Goal: Obtain resource: Download file/media

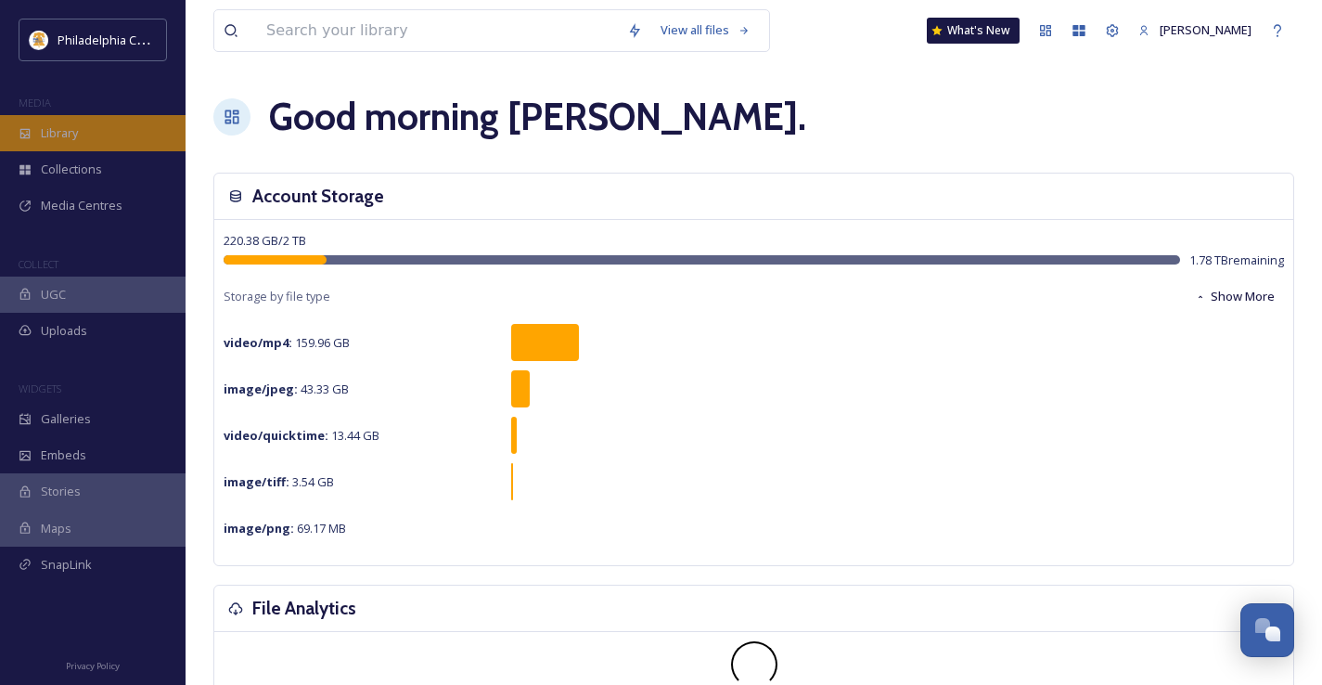
click at [62, 126] on span "Library" at bounding box center [59, 133] width 37 height 18
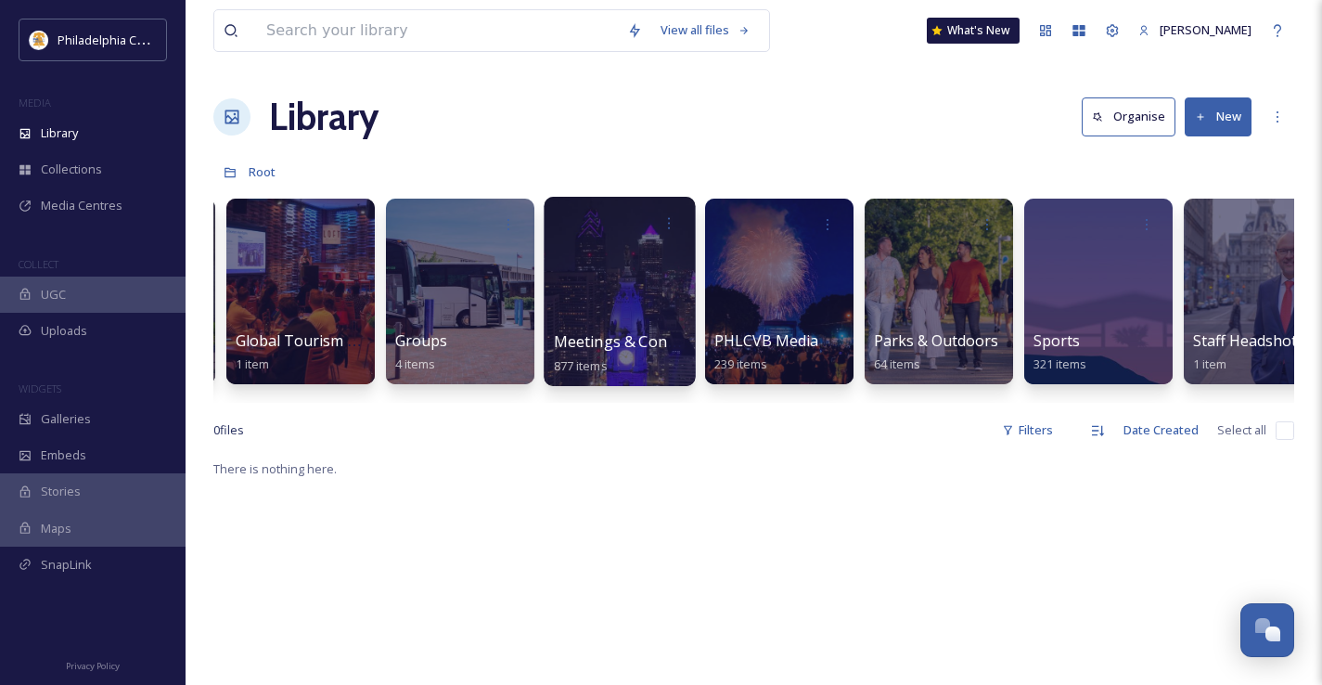
scroll to position [0, 1749]
click at [631, 264] on div at bounding box center [618, 291] width 151 height 189
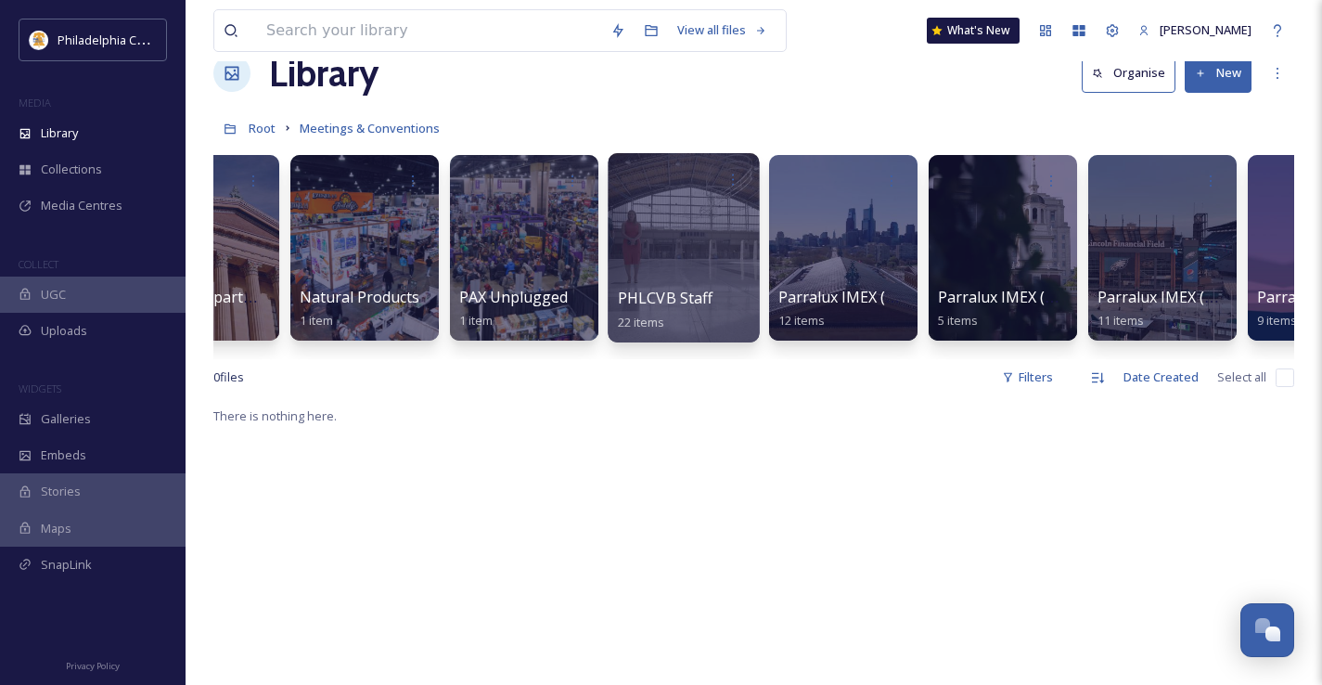
scroll to position [48, 0]
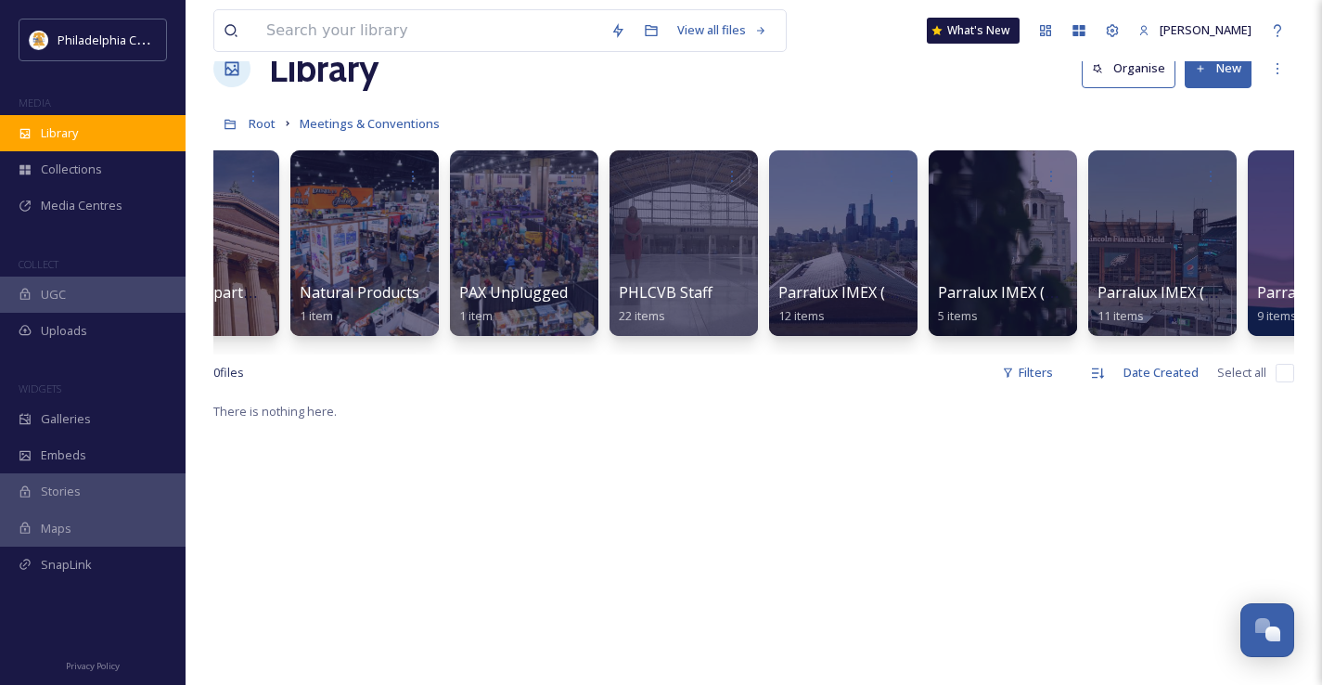
click at [89, 129] on div "Library" at bounding box center [93, 133] width 186 height 36
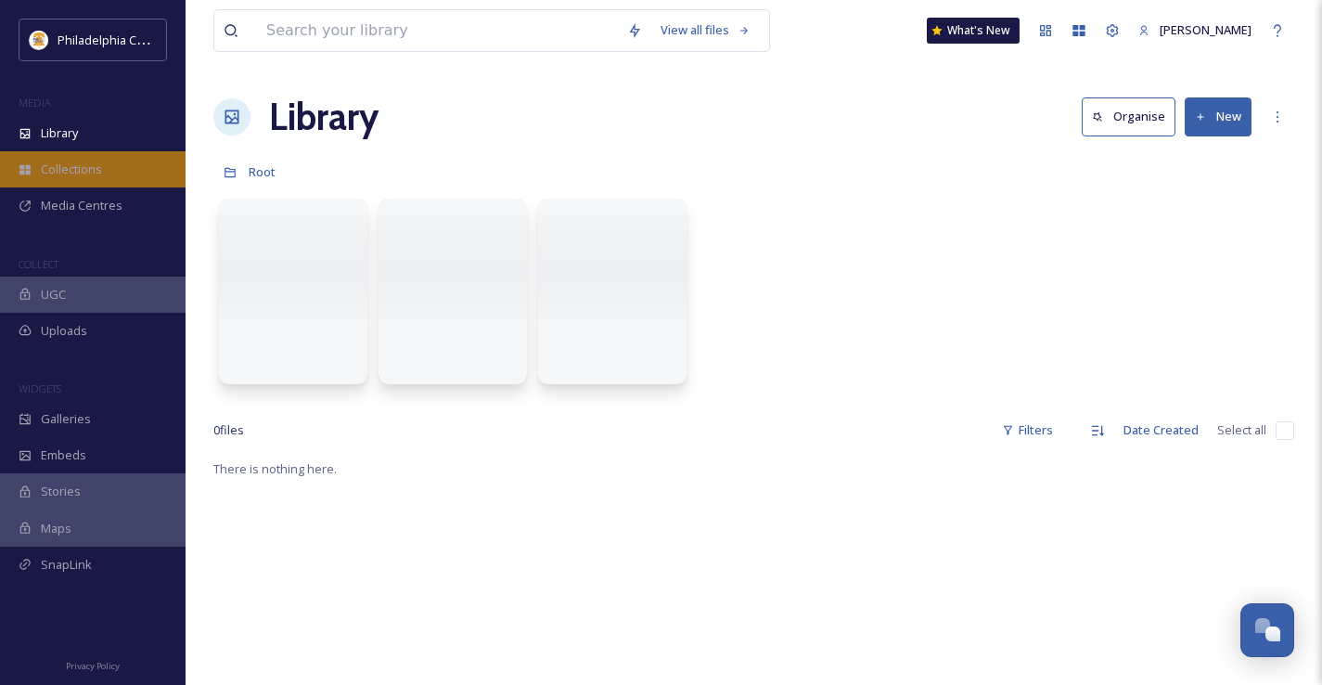
click at [76, 173] on span "Collections" at bounding box center [71, 169] width 61 height 18
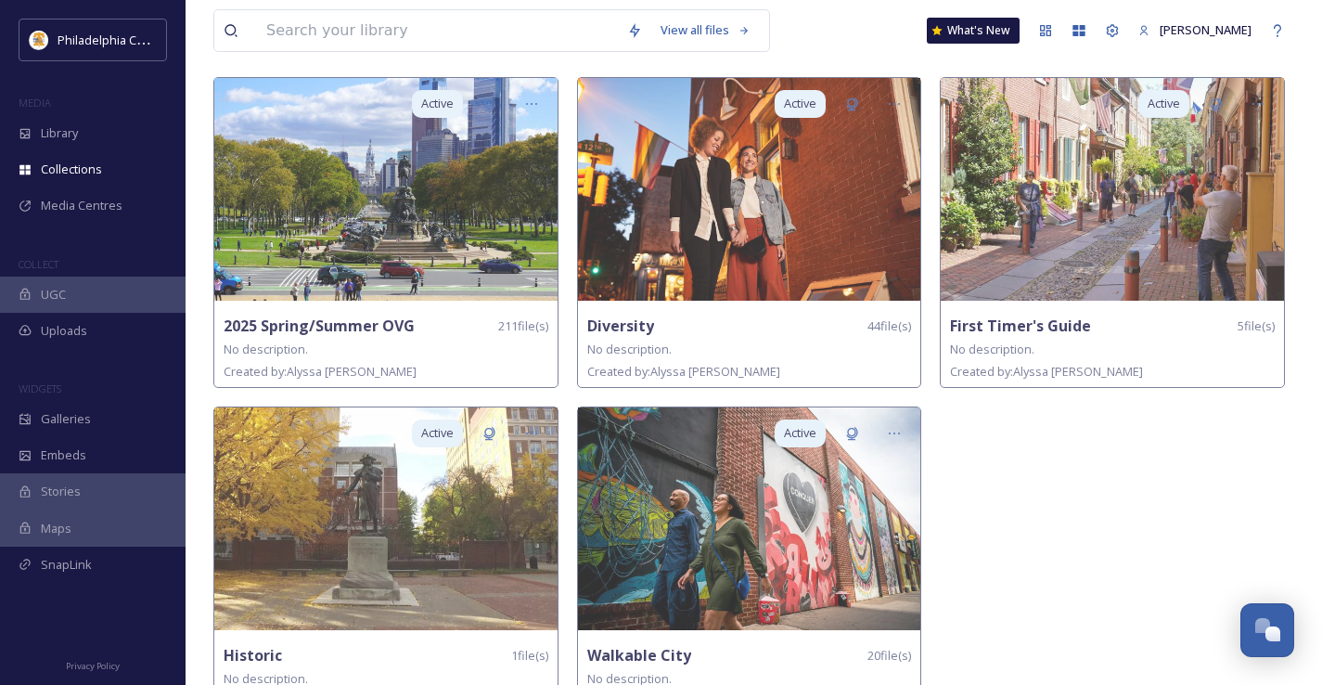
scroll to position [161, 0]
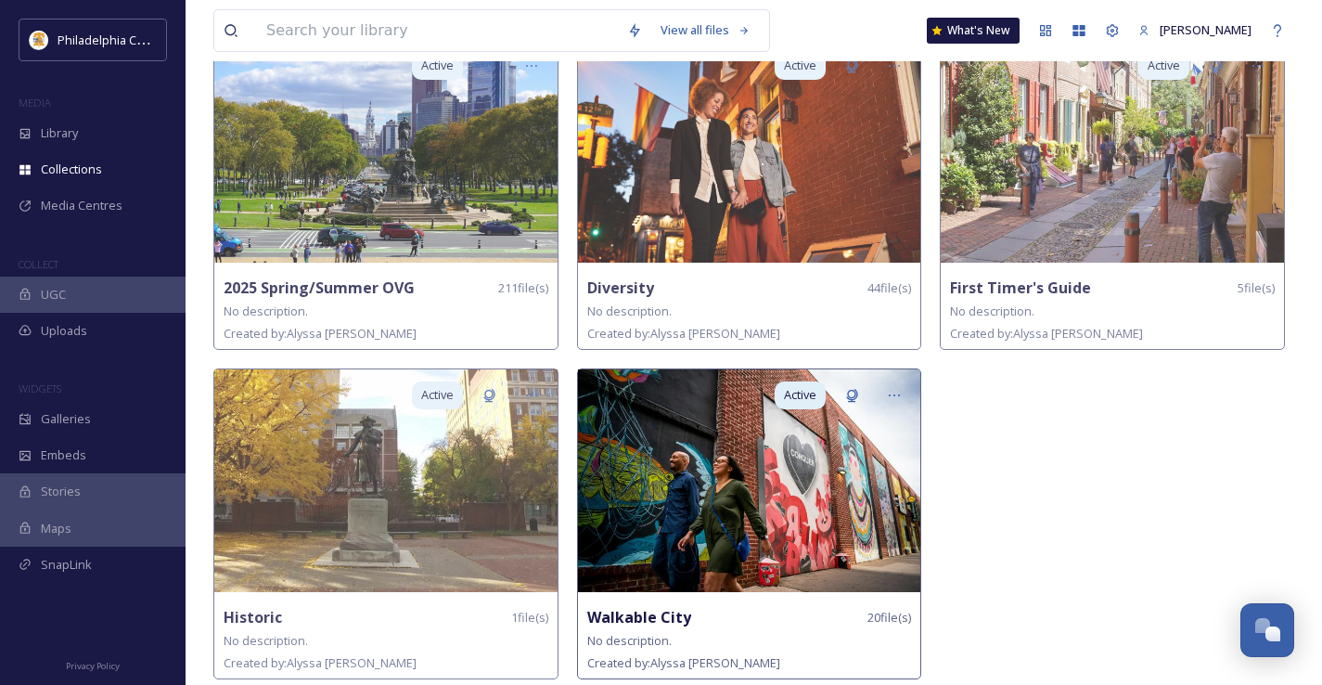
click at [750, 491] on img at bounding box center [749, 480] width 343 height 223
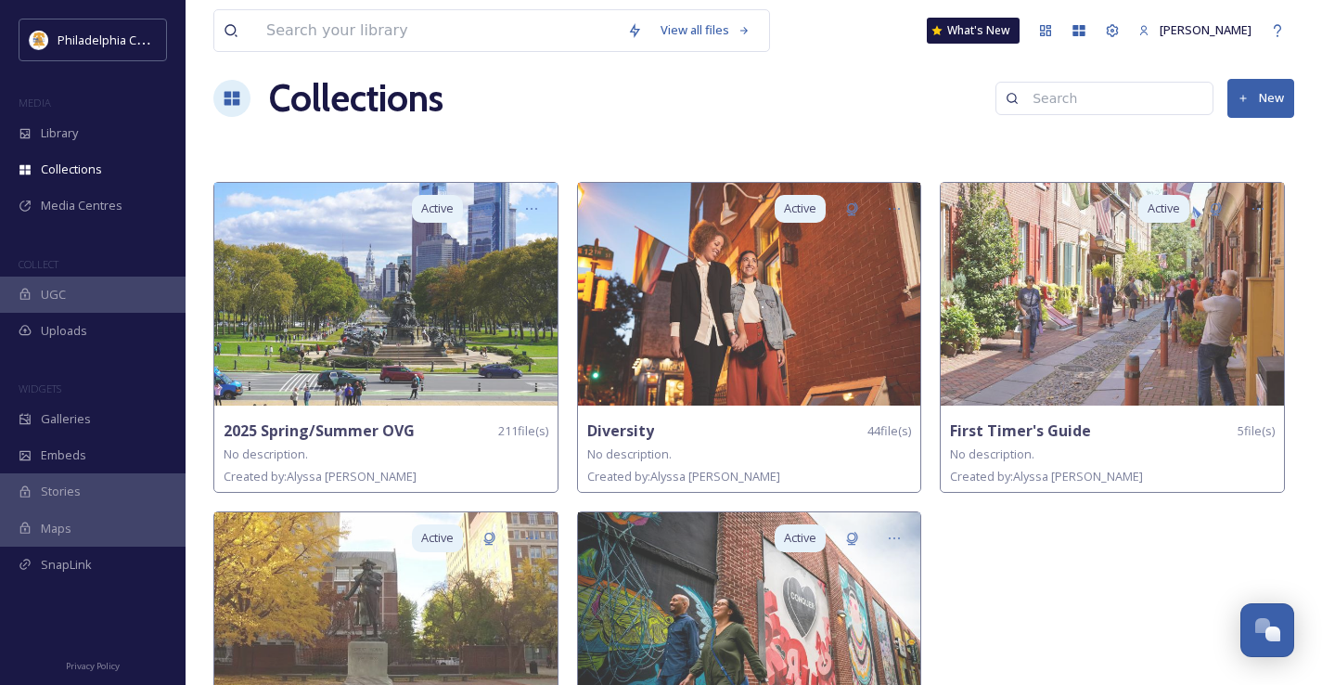
scroll to position [25, 0]
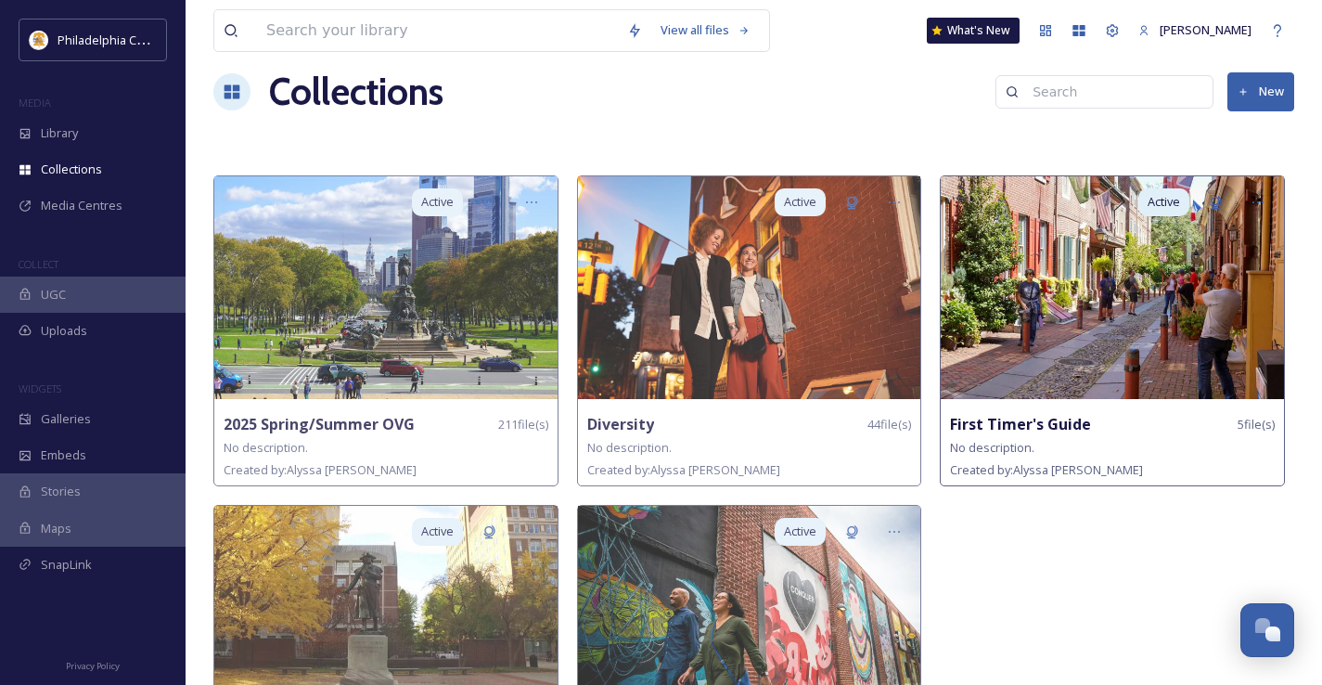
click at [990, 314] on img at bounding box center [1112, 287] width 343 height 223
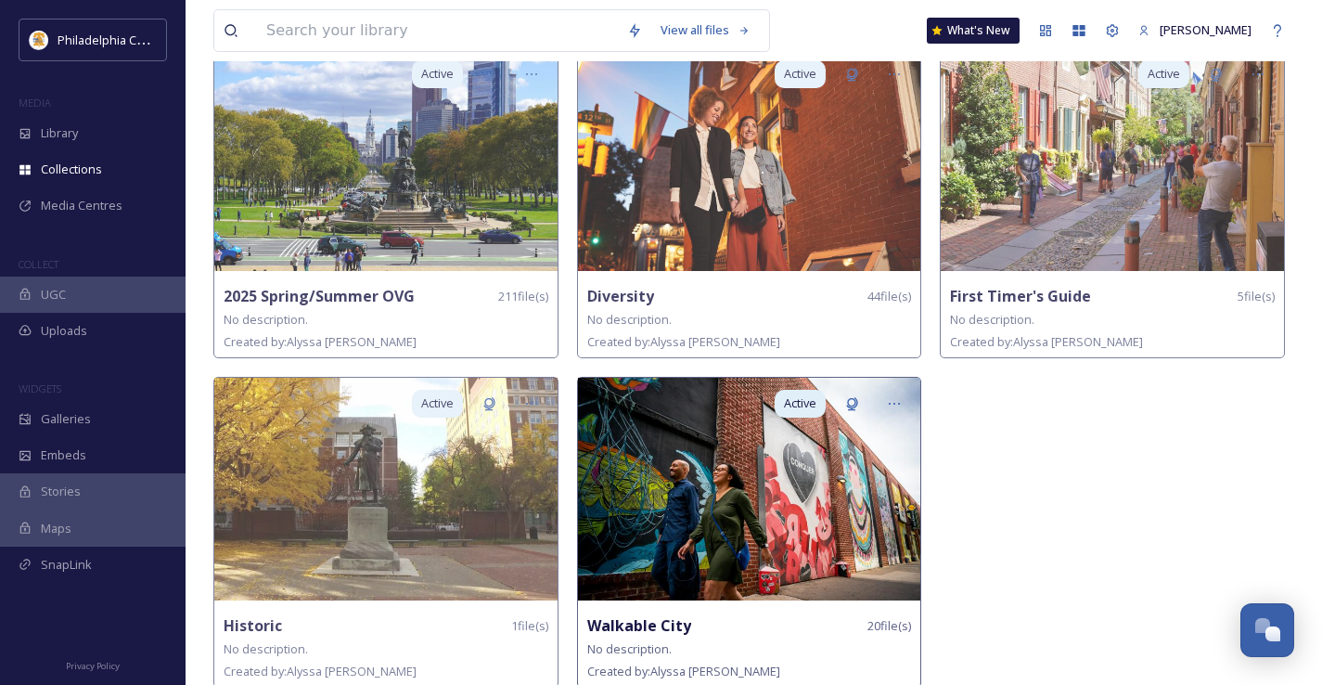
scroll to position [159, 0]
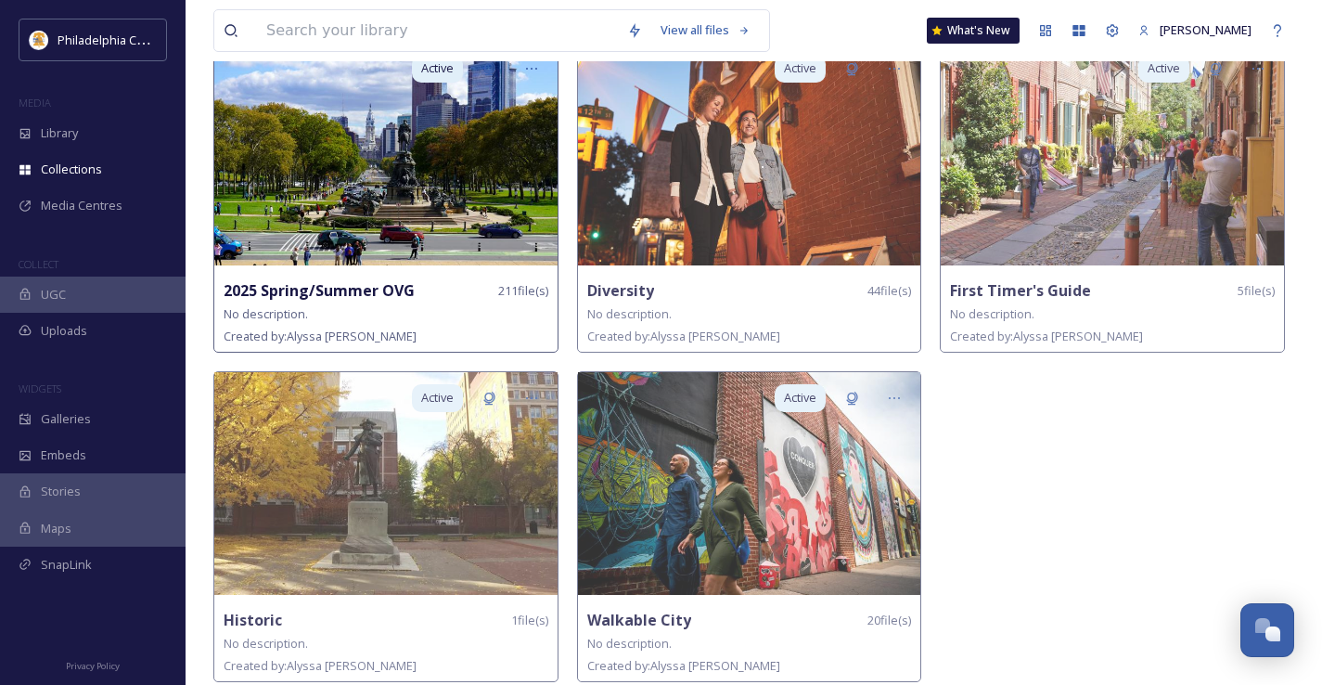
click at [333, 192] on img at bounding box center [385, 154] width 343 height 223
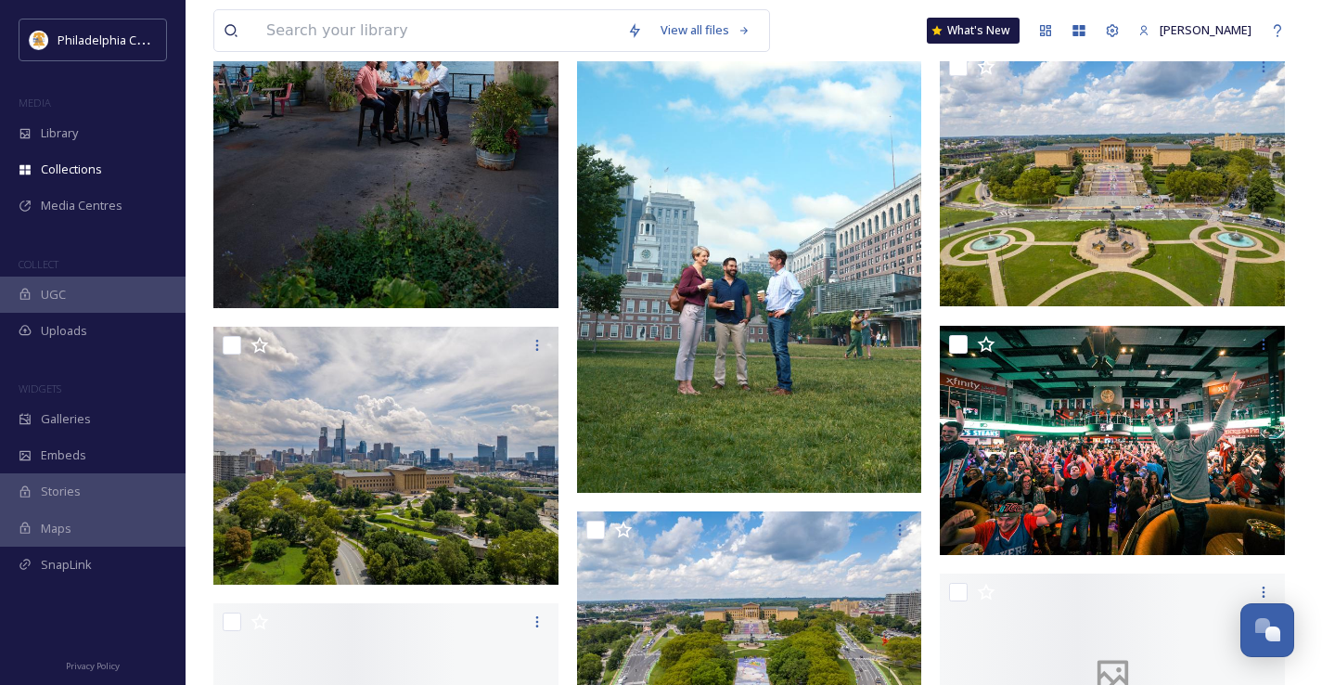
scroll to position [10756, 0]
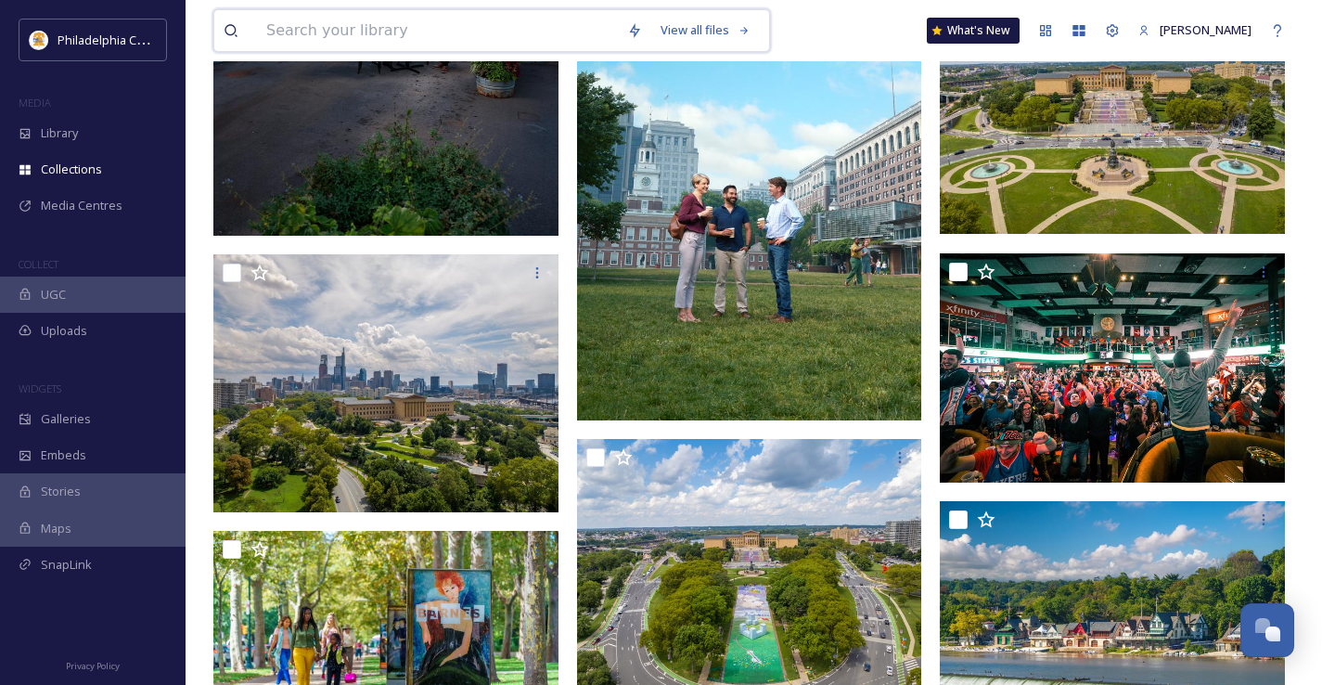
click at [387, 31] on input at bounding box center [437, 30] width 361 height 41
type input "media"
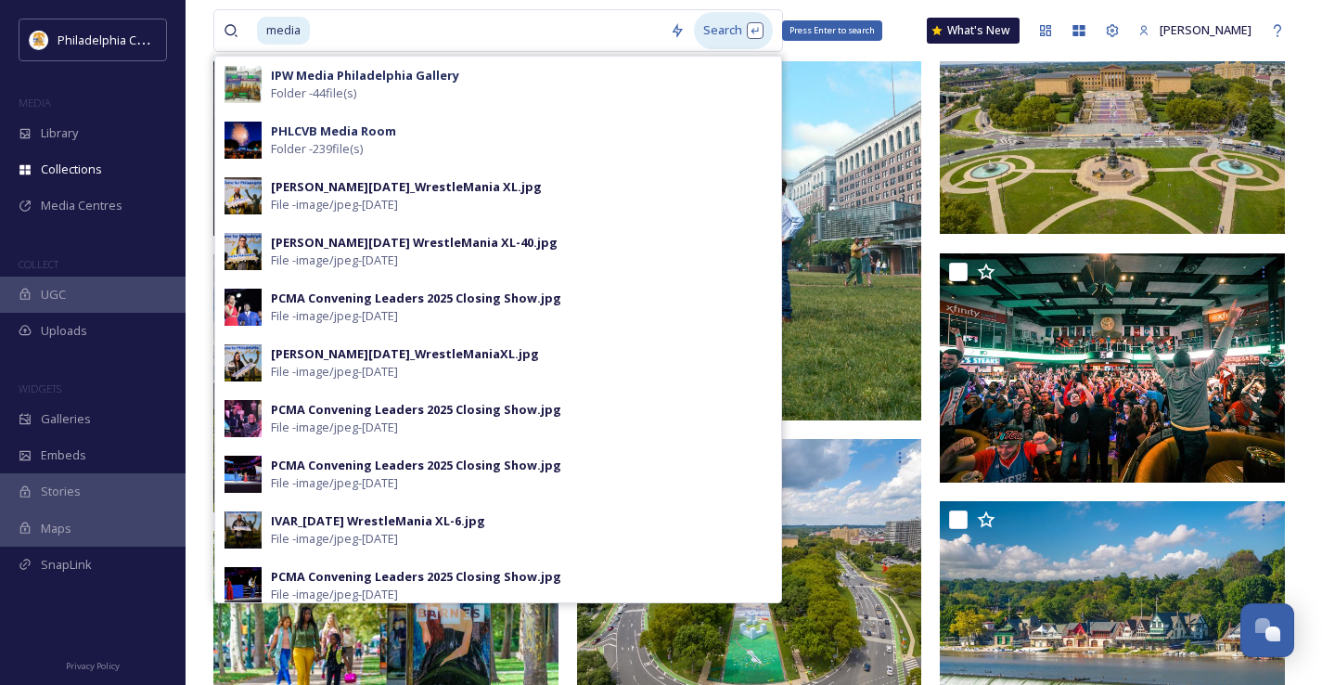
click at [700, 37] on div "Search Press Enter to search" at bounding box center [733, 30] width 79 height 36
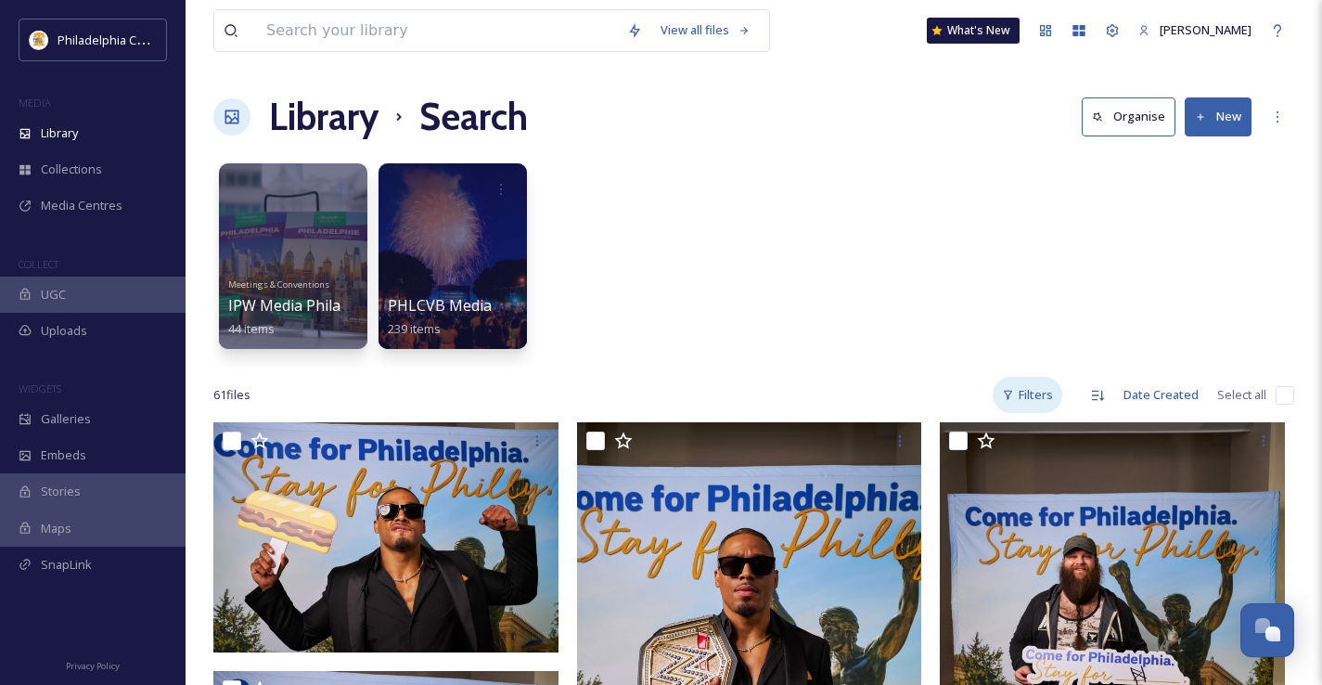
click at [1045, 384] on div "Filters" at bounding box center [1028, 395] width 70 height 36
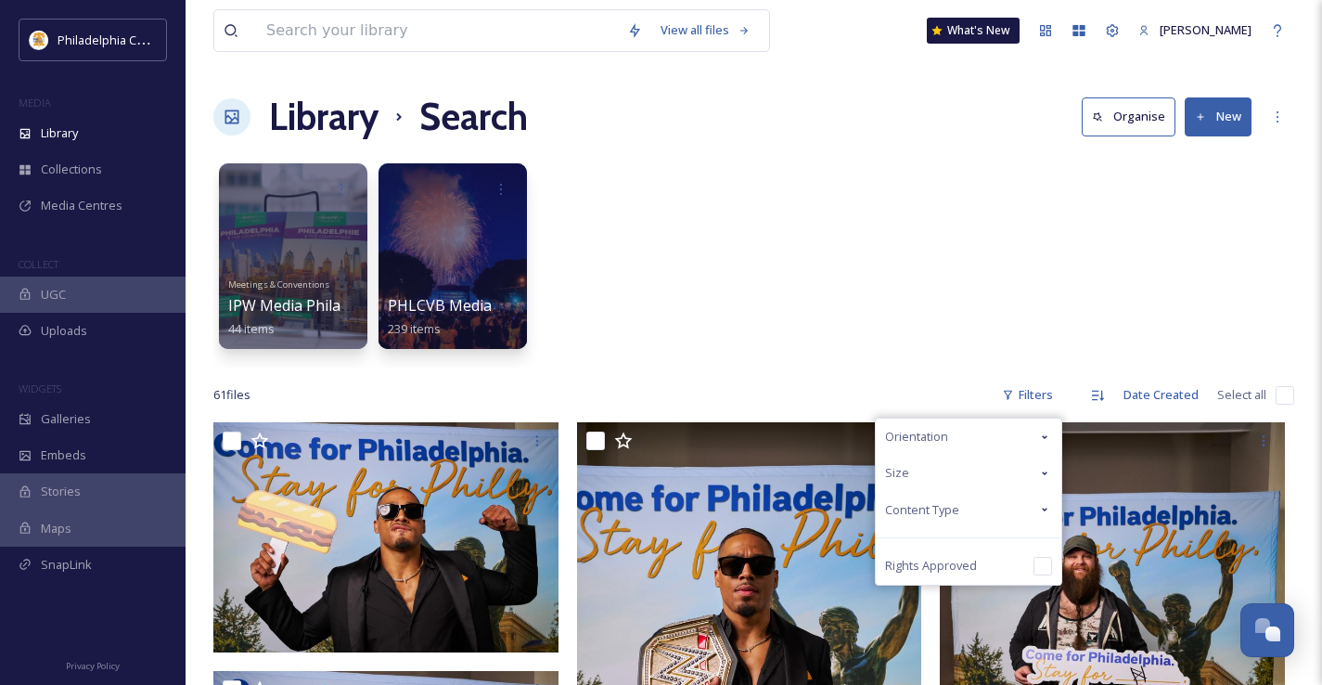
click at [938, 504] on span "Content Type" at bounding box center [922, 510] width 74 height 18
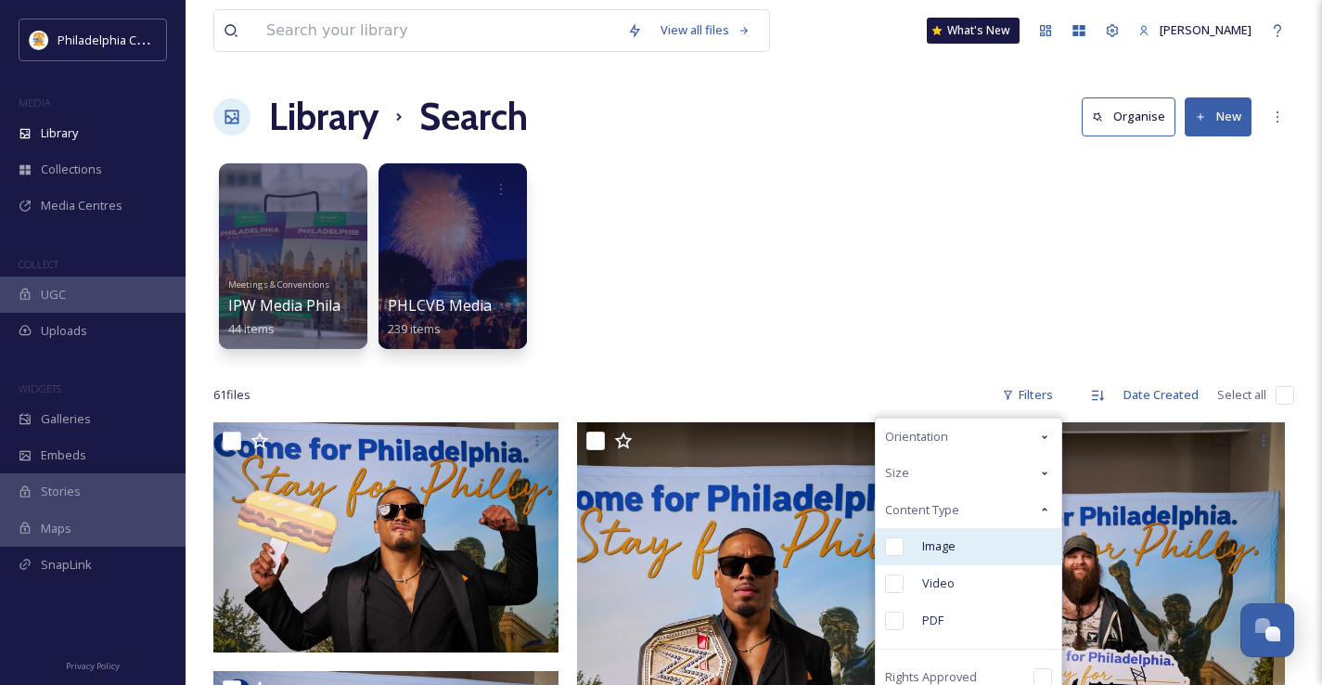
click at [904, 553] on input "checkbox" at bounding box center [894, 546] width 19 height 19
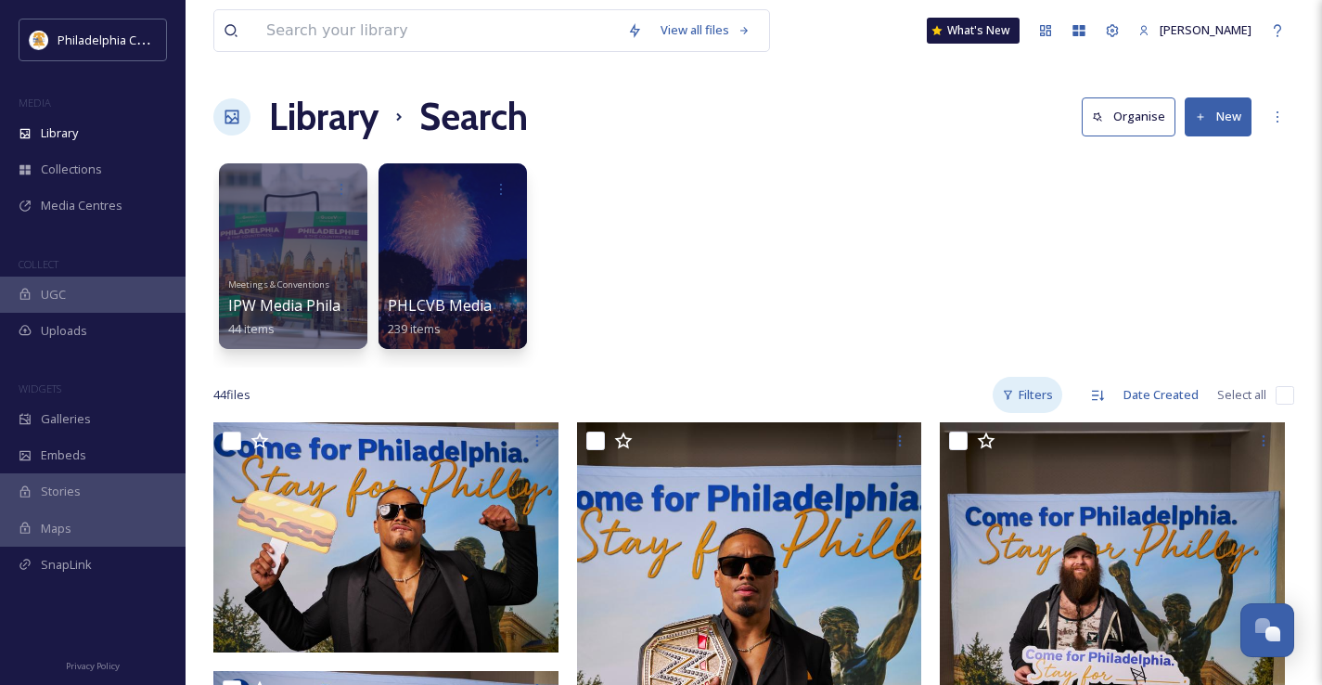
click at [1029, 383] on div "Filters" at bounding box center [1028, 395] width 70 height 36
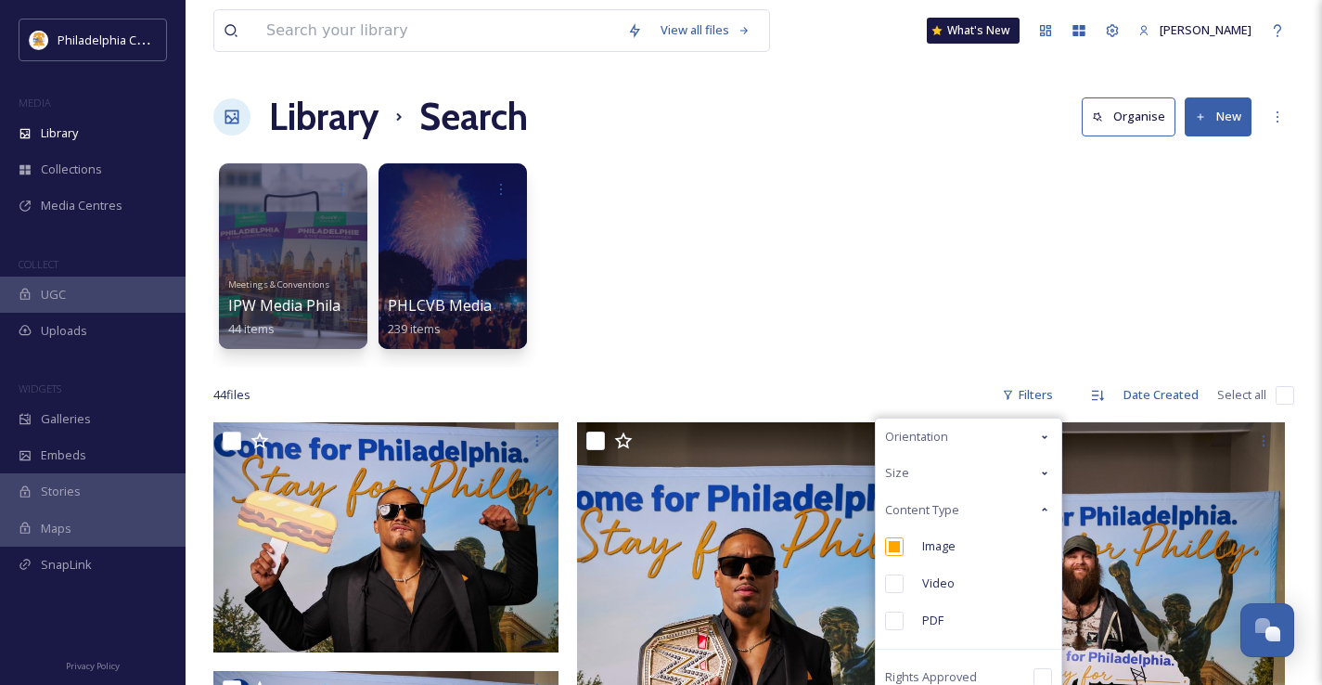
click at [957, 434] on div "Orientation" at bounding box center [969, 436] width 186 height 36
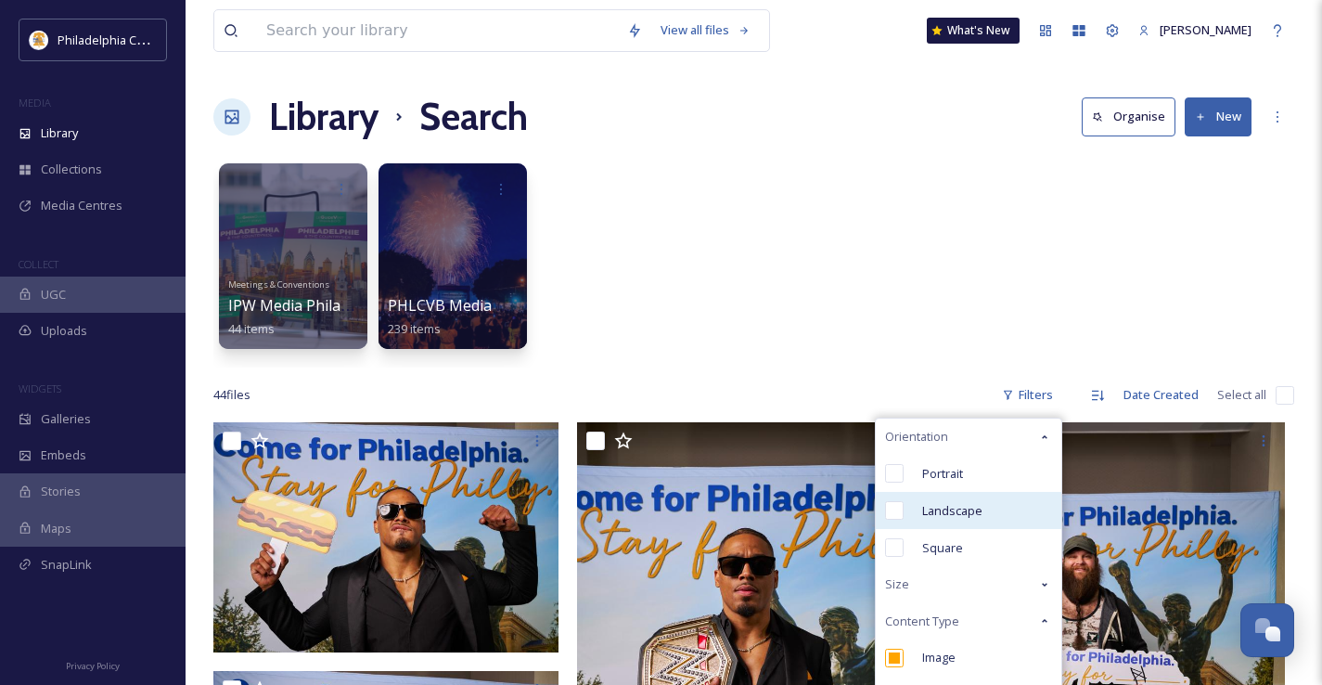
click at [941, 517] on span "Landscape" at bounding box center [952, 511] width 60 height 18
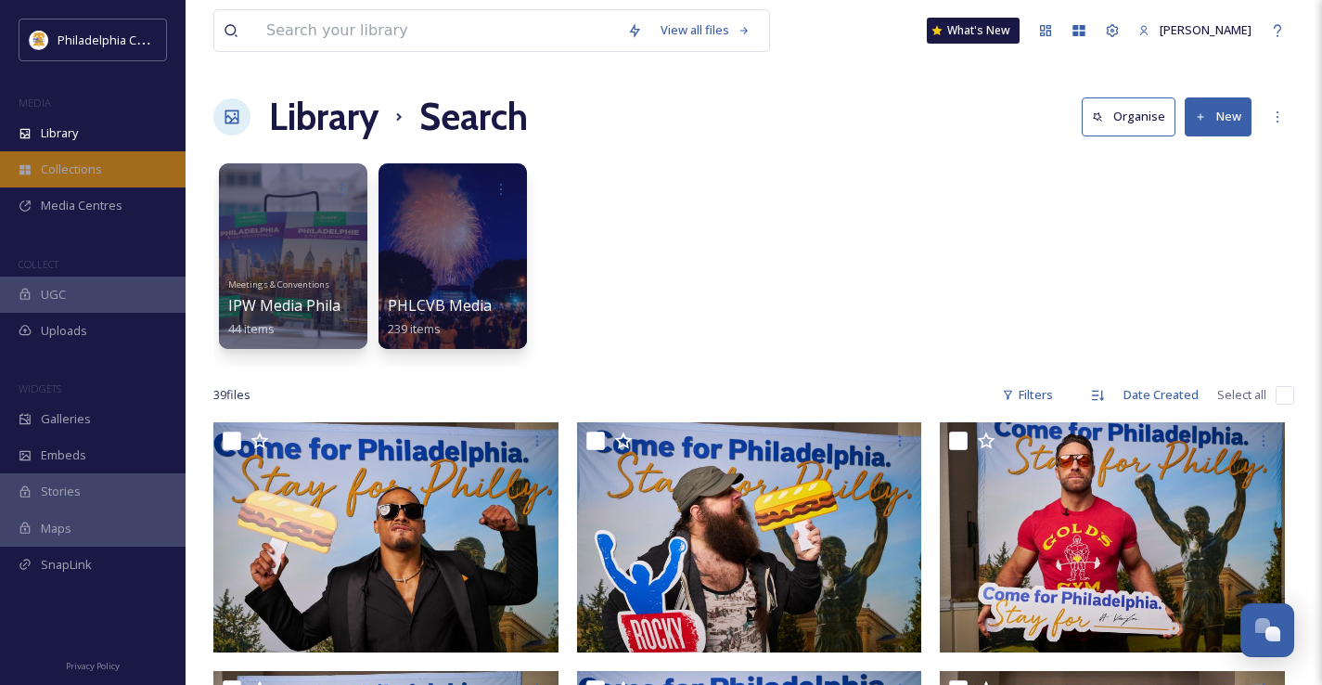
click at [88, 173] on span "Collections" at bounding box center [71, 169] width 61 height 18
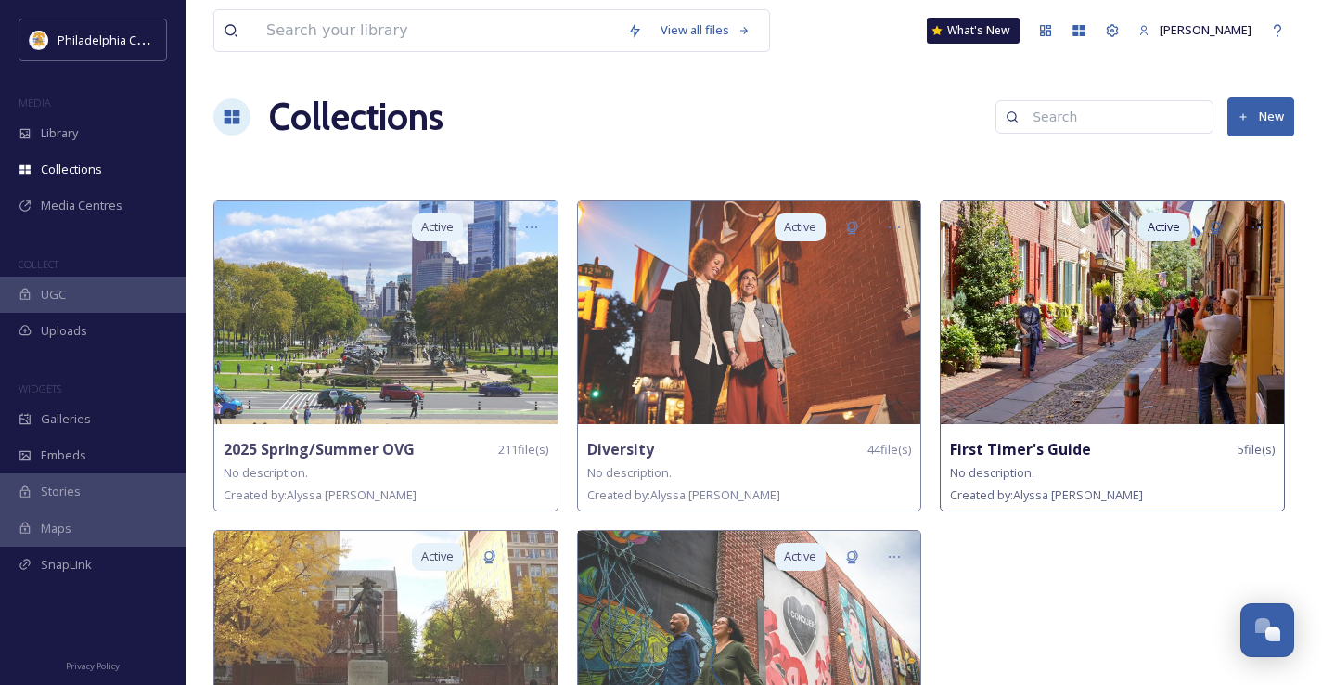
click at [1043, 250] on img at bounding box center [1112, 312] width 343 height 223
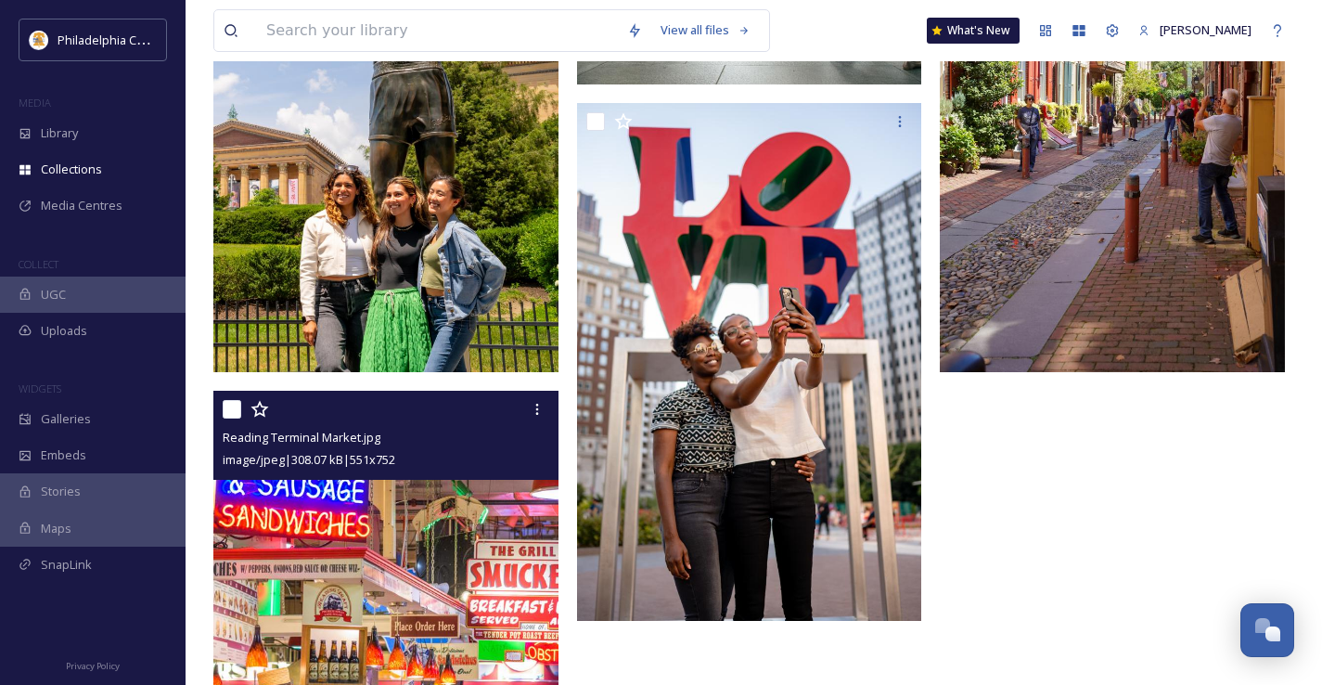
scroll to position [101, 0]
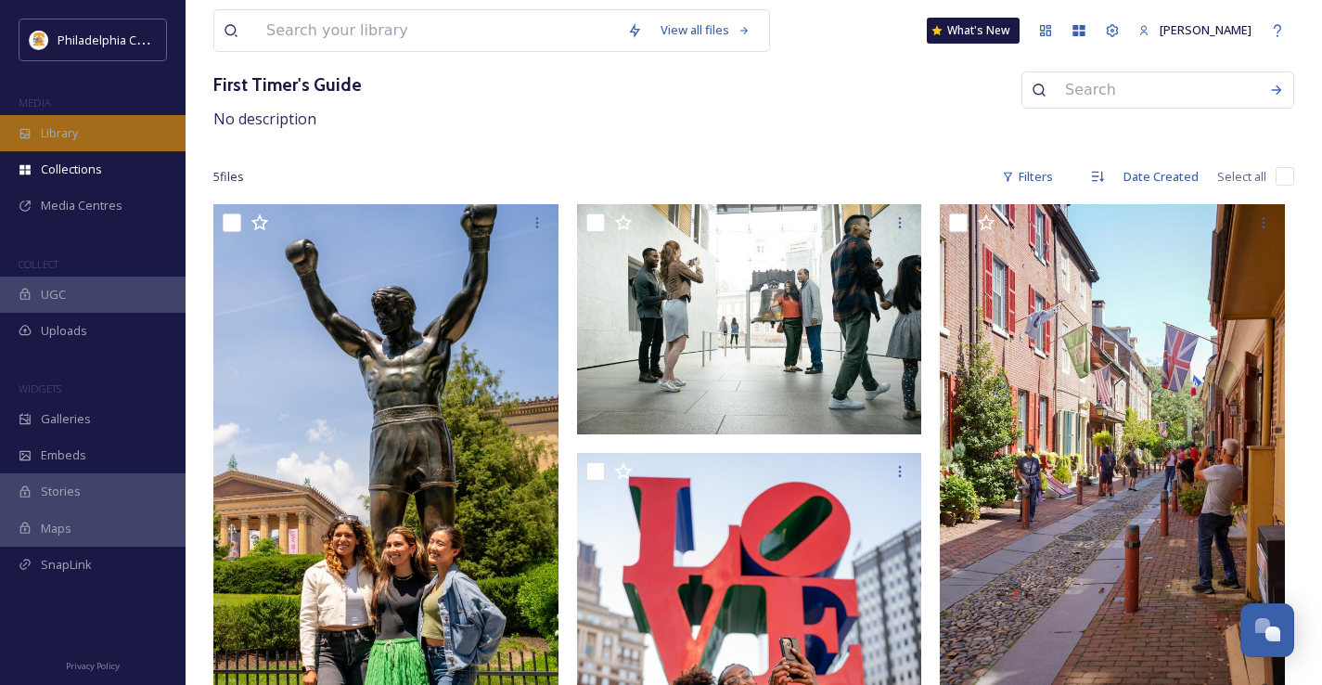
click at [84, 137] on div "Library" at bounding box center [93, 133] width 186 height 36
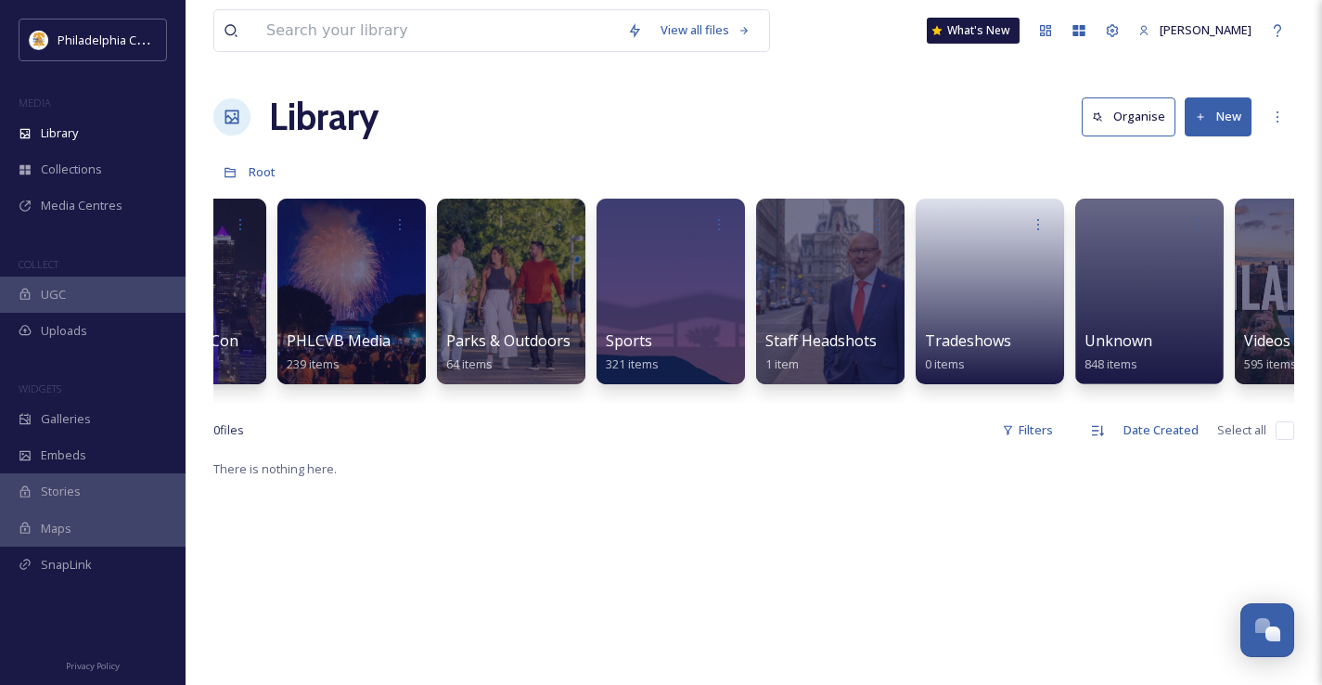
scroll to position [0, 2270]
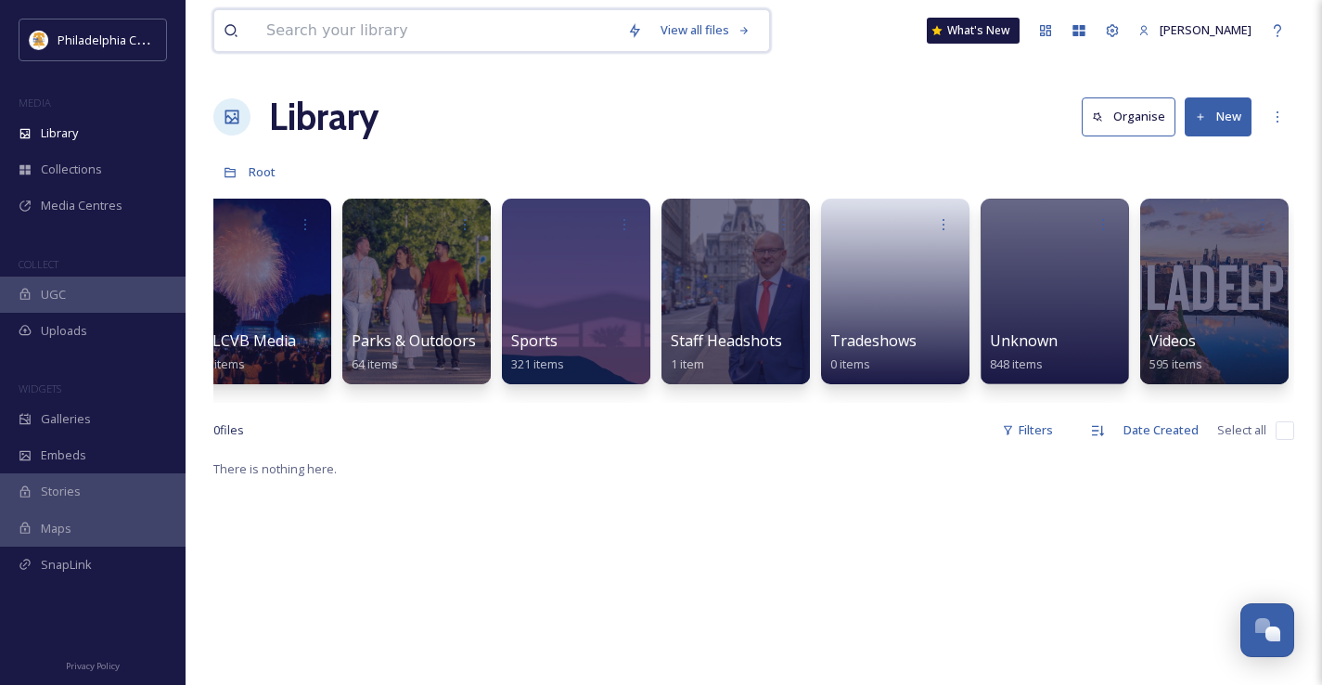
click at [352, 22] on input at bounding box center [437, 30] width 361 height 41
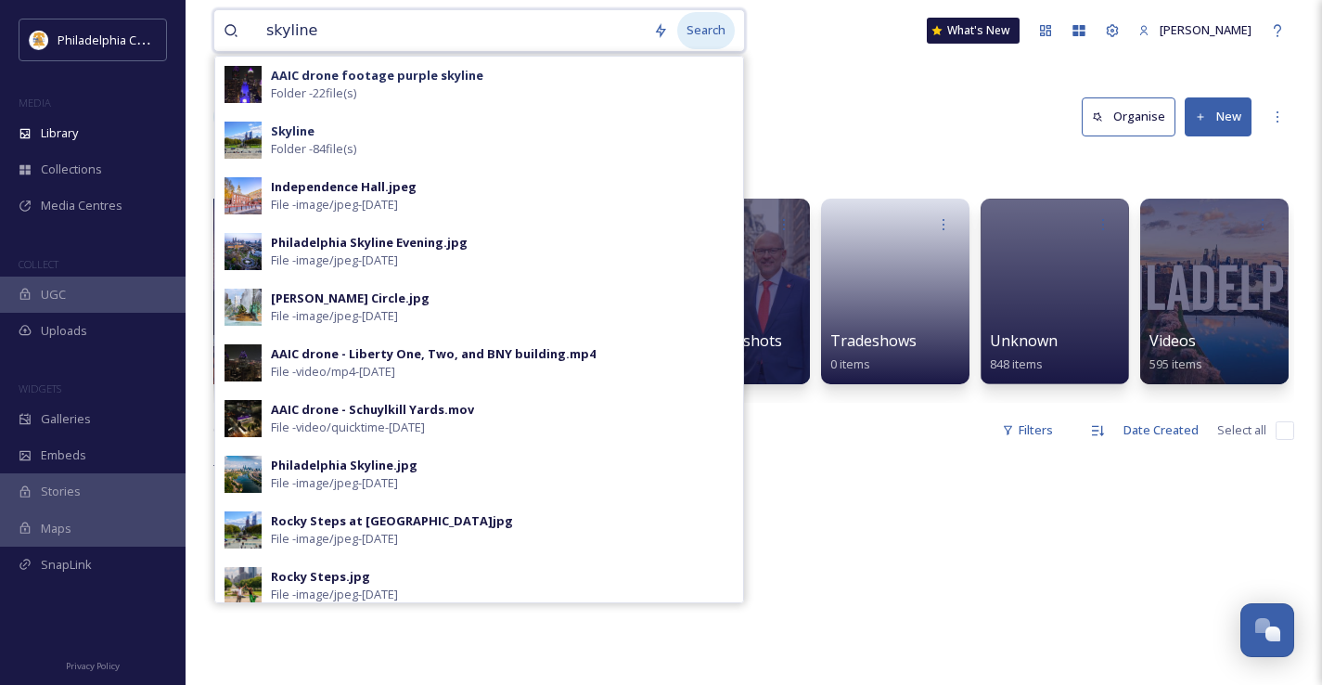
type input "skyline"
click at [696, 38] on div "Search" at bounding box center [706, 30] width 58 height 36
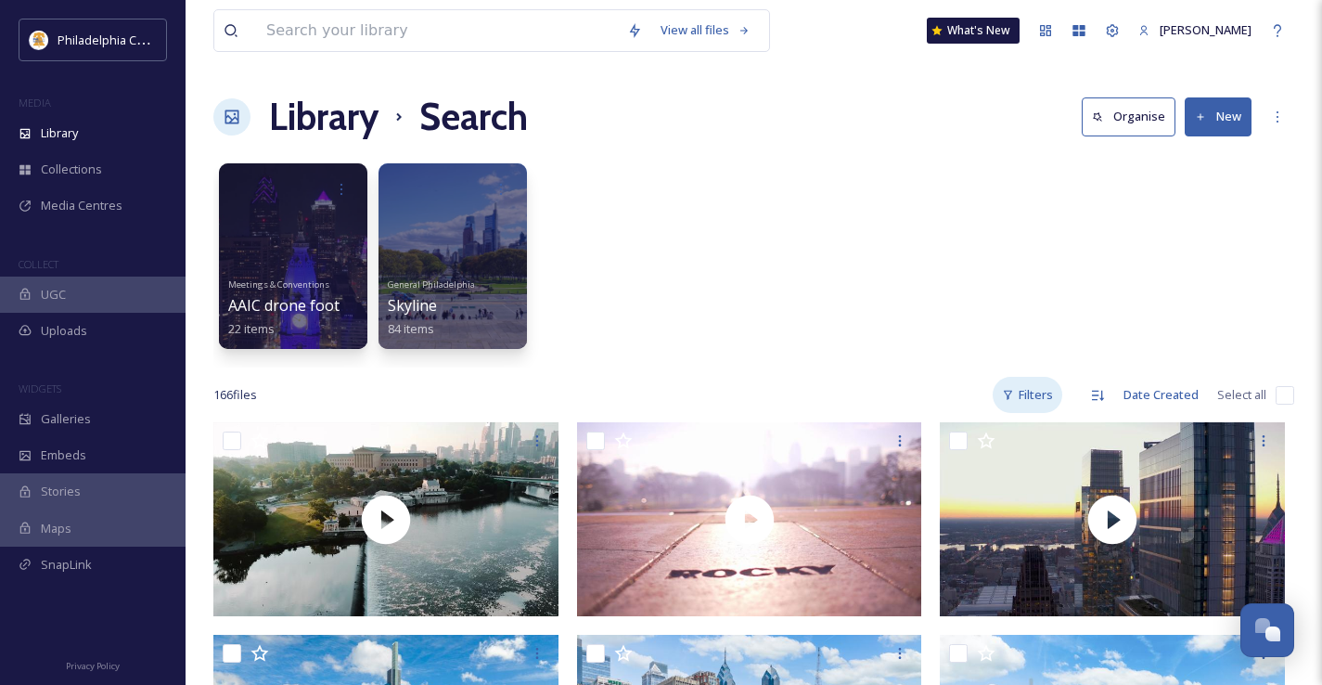
click at [1046, 394] on div "Filters" at bounding box center [1028, 395] width 70 height 36
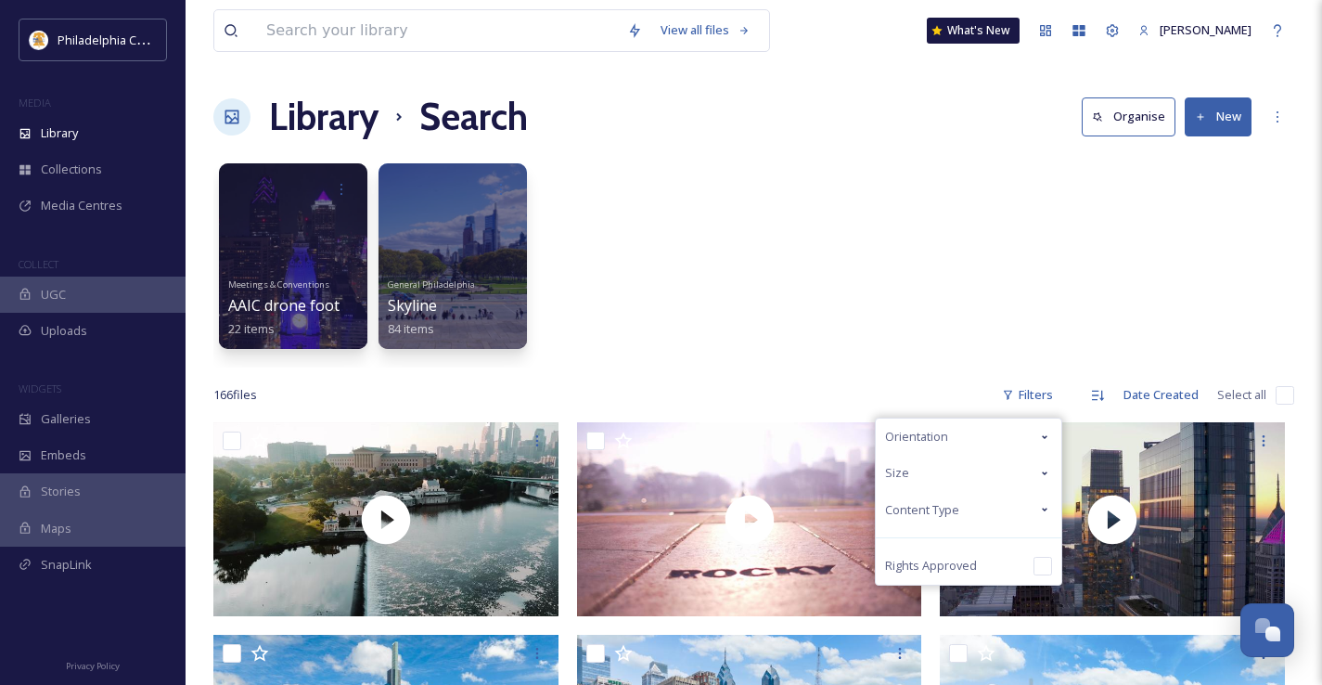
click at [1007, 430] on div "Orientation" at bounding box center [969, 436] width 186 height 36
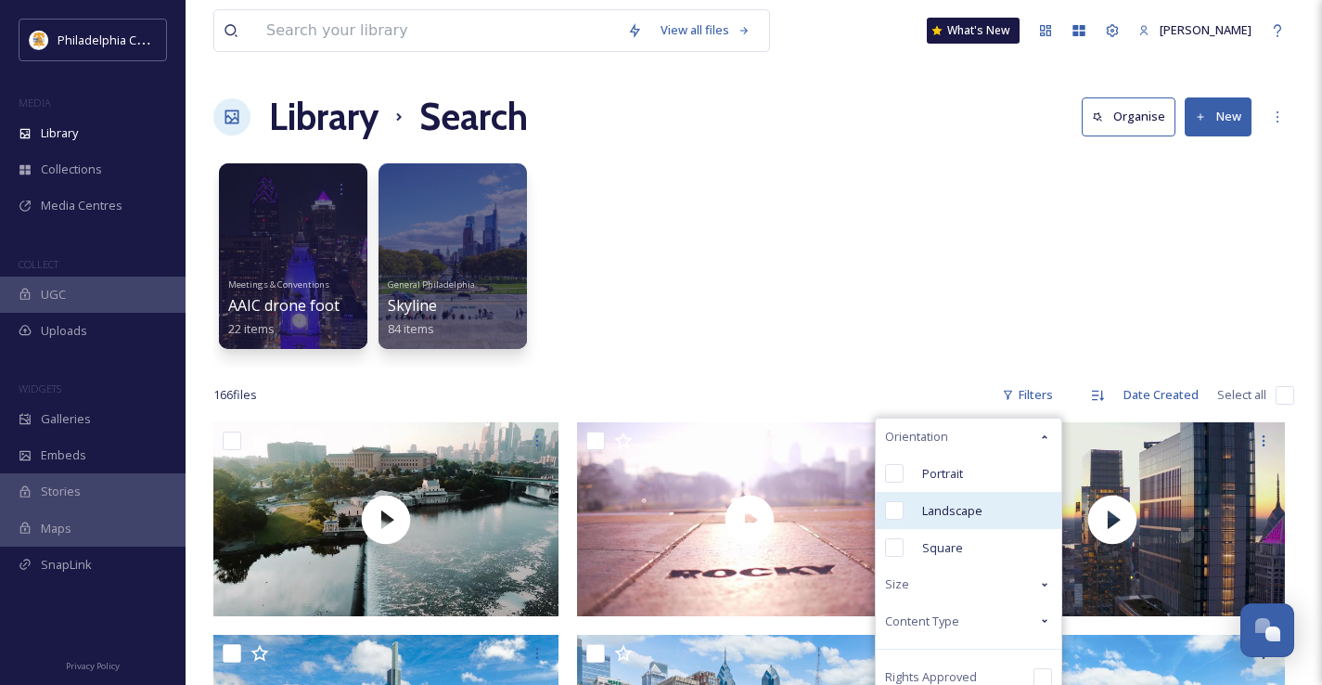
click at [913, 503] on div "Landscape" at bounding box center [969, 510] width 186 height 37
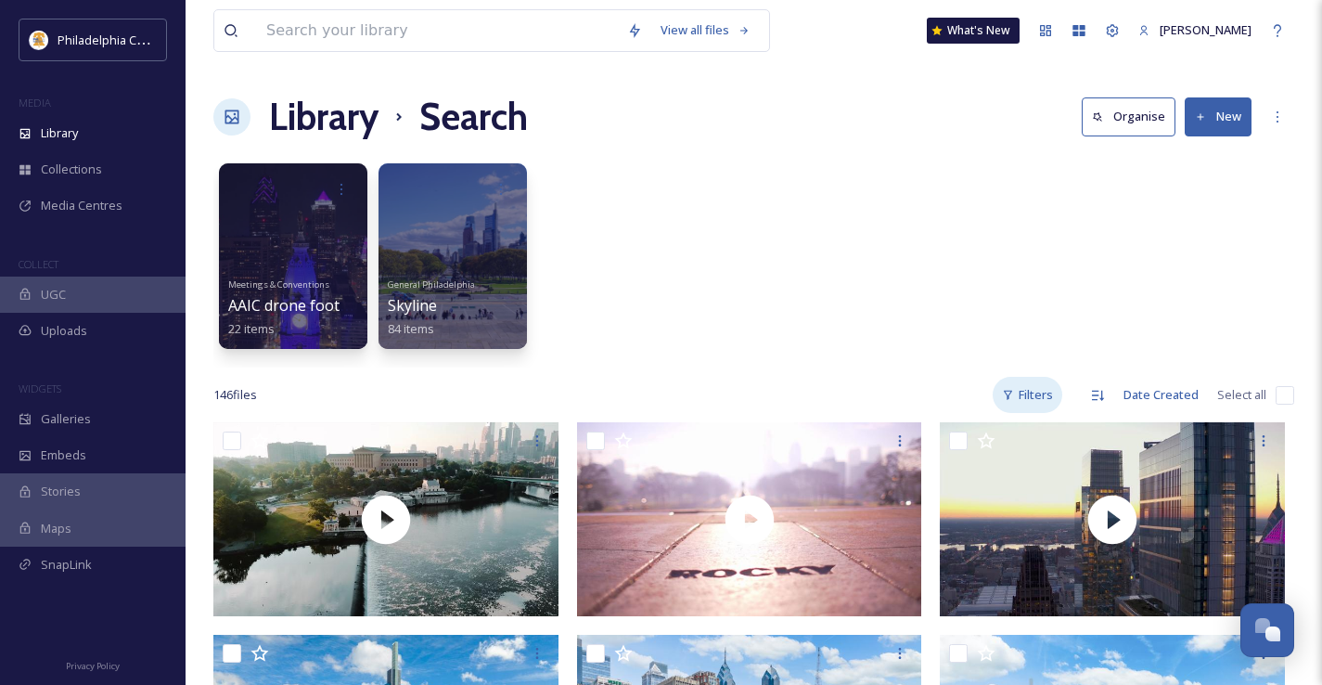
click at [1040, 389] on div "Filters" at bounding box center [1028, 395] width 70 height 36
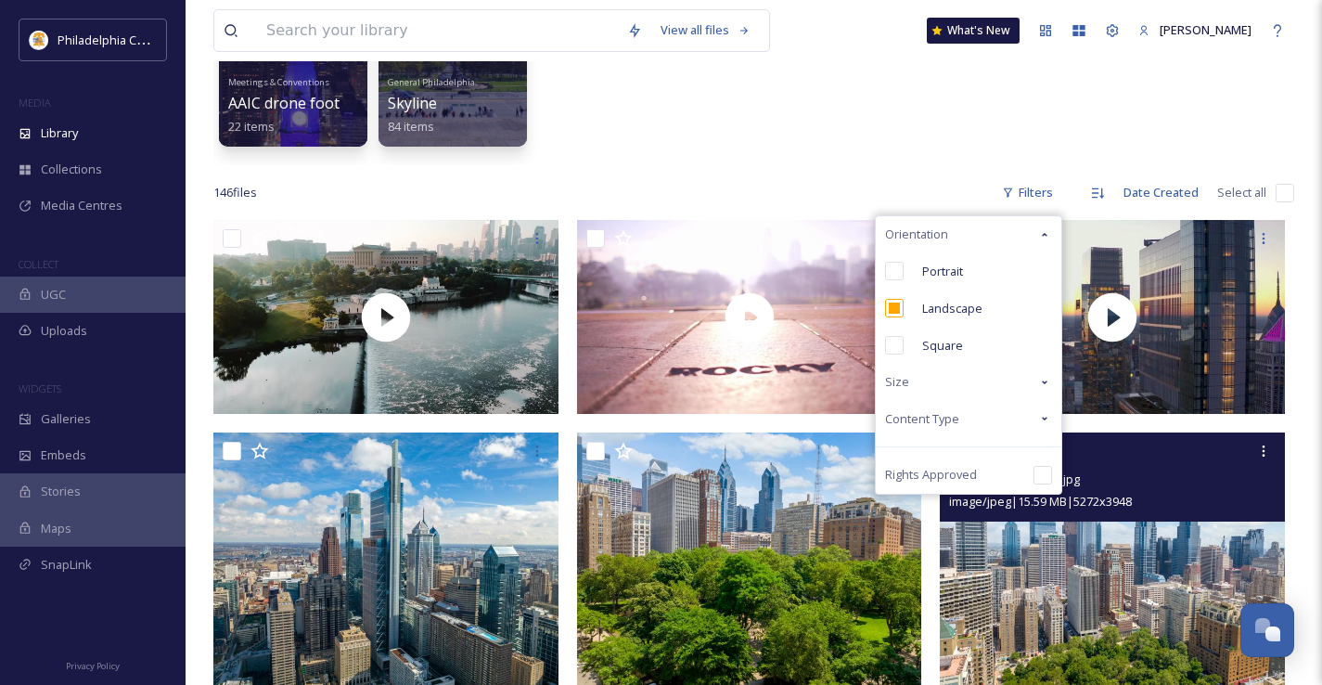
scroll to position [208, 0]
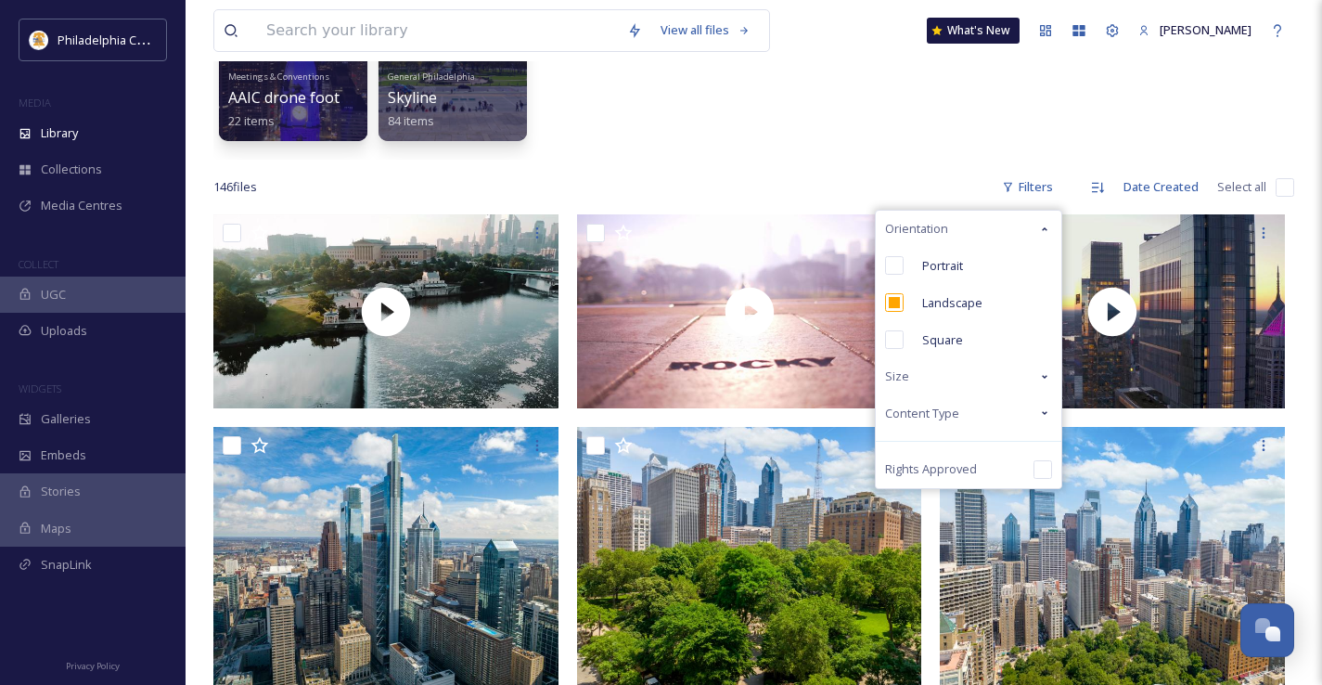
click at [950, 409] on span "Content Type" at bounding box center [922, 413] width 74 height 18
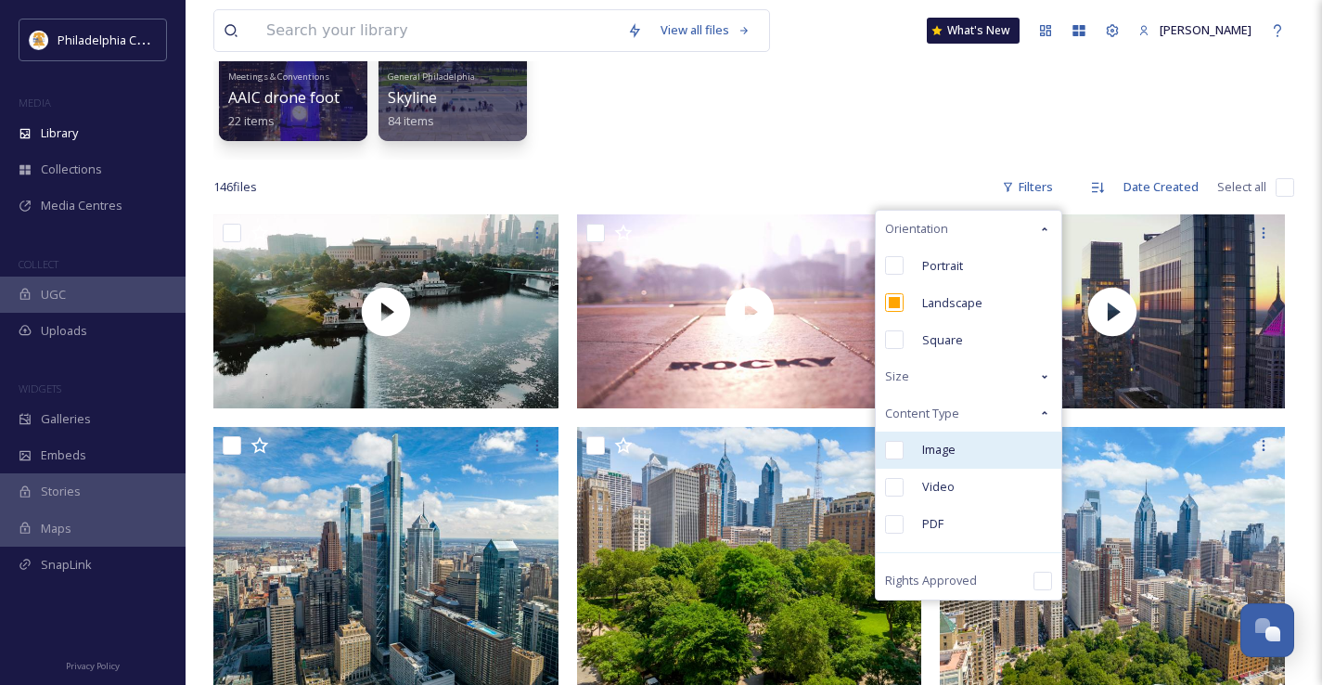
click at [924, 449] on span "Image" at bounding box center [938, 450] width 33 height 18
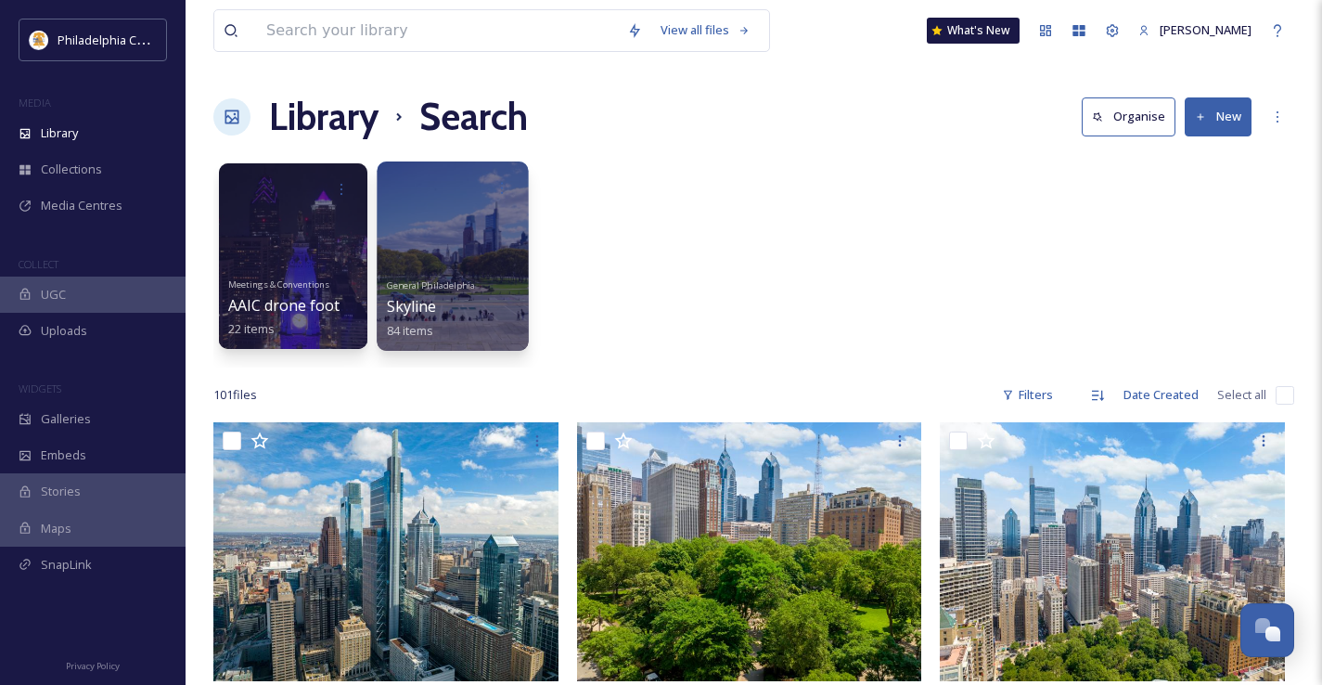
click at [468, 241] on div at bounding box center [452, 255] width 151 height 189
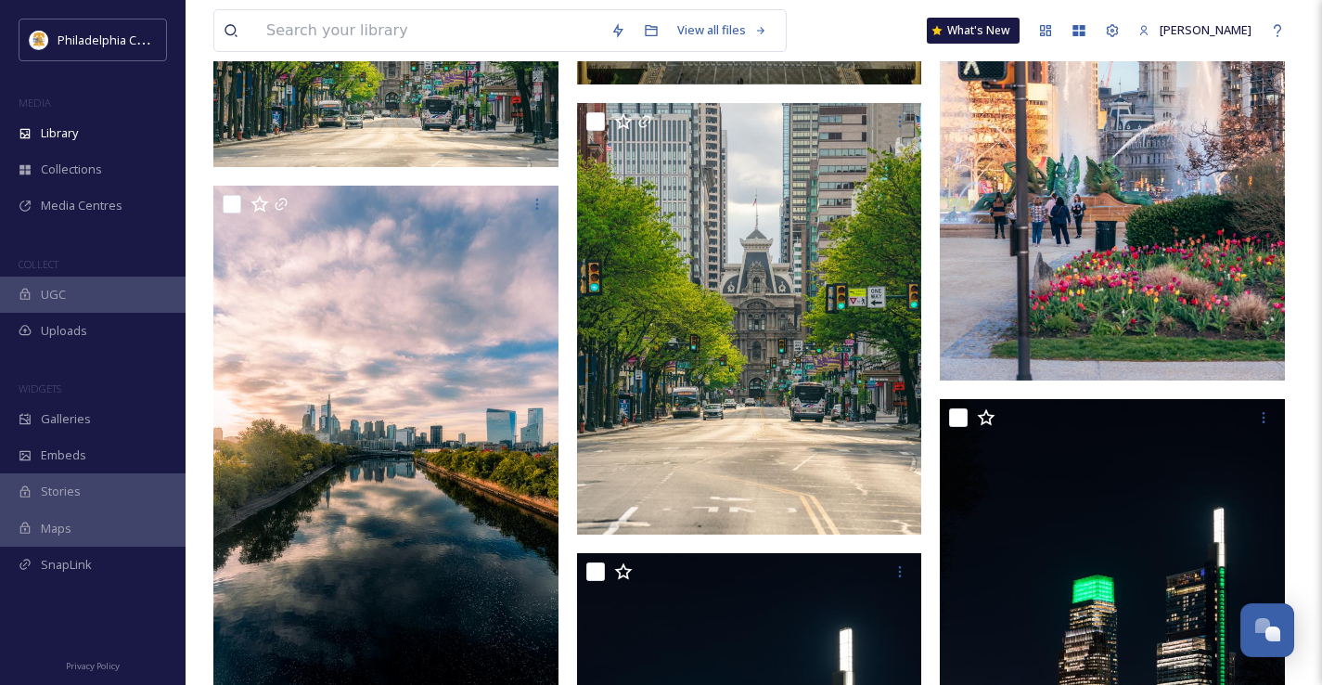
scroll to position [1486, 0]
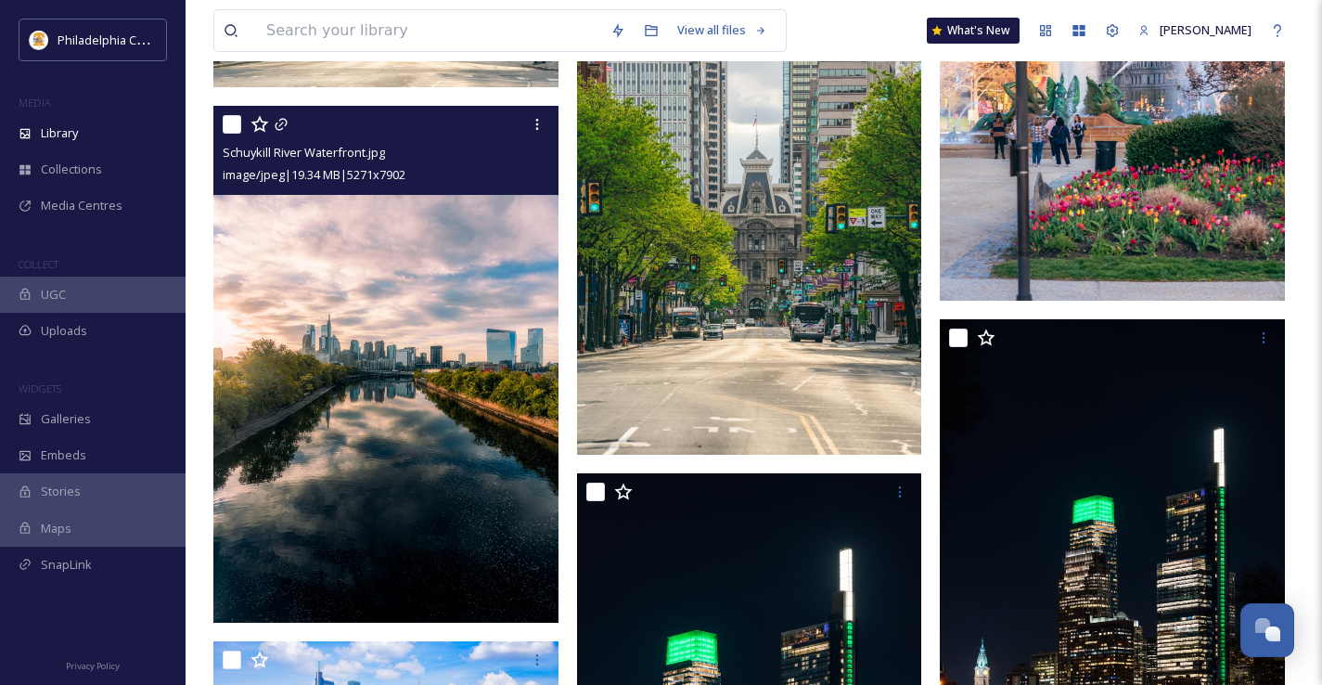
click at [234, 124] on input "checkbox" at bounding box center [232, 124] width 19 height 19
checkbox input "true"
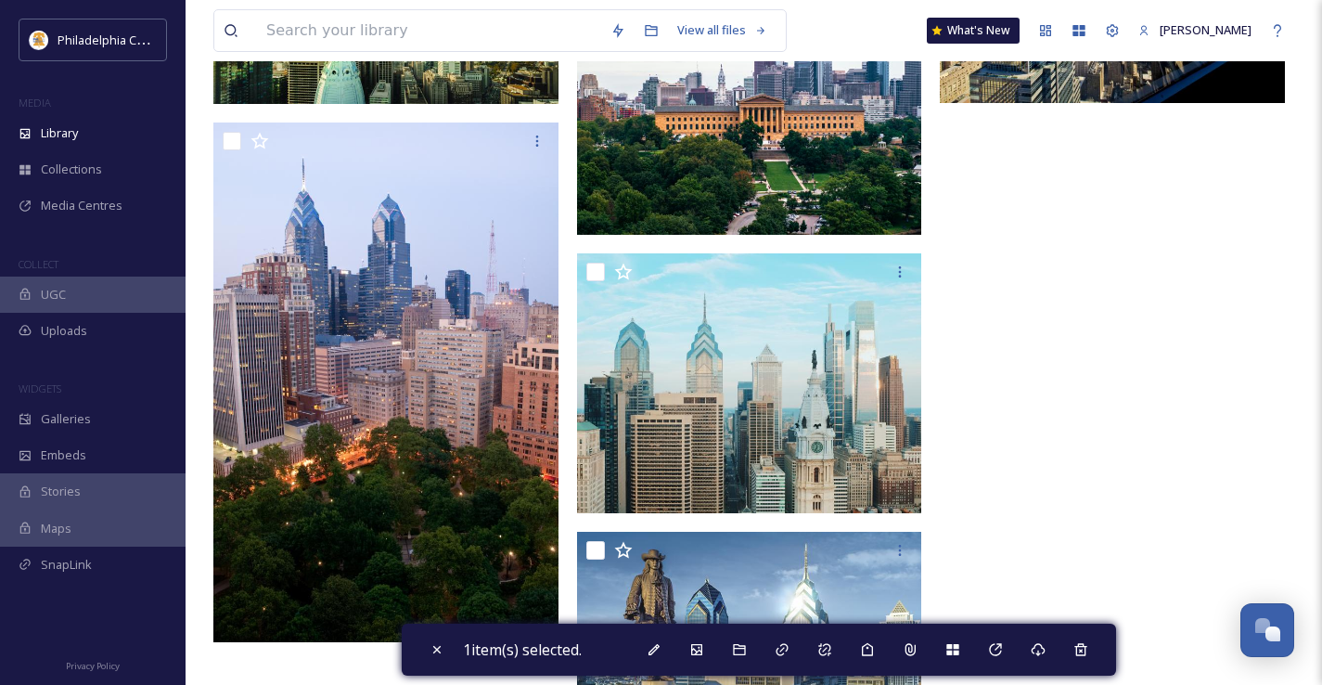
scroll to position [8210, 0]
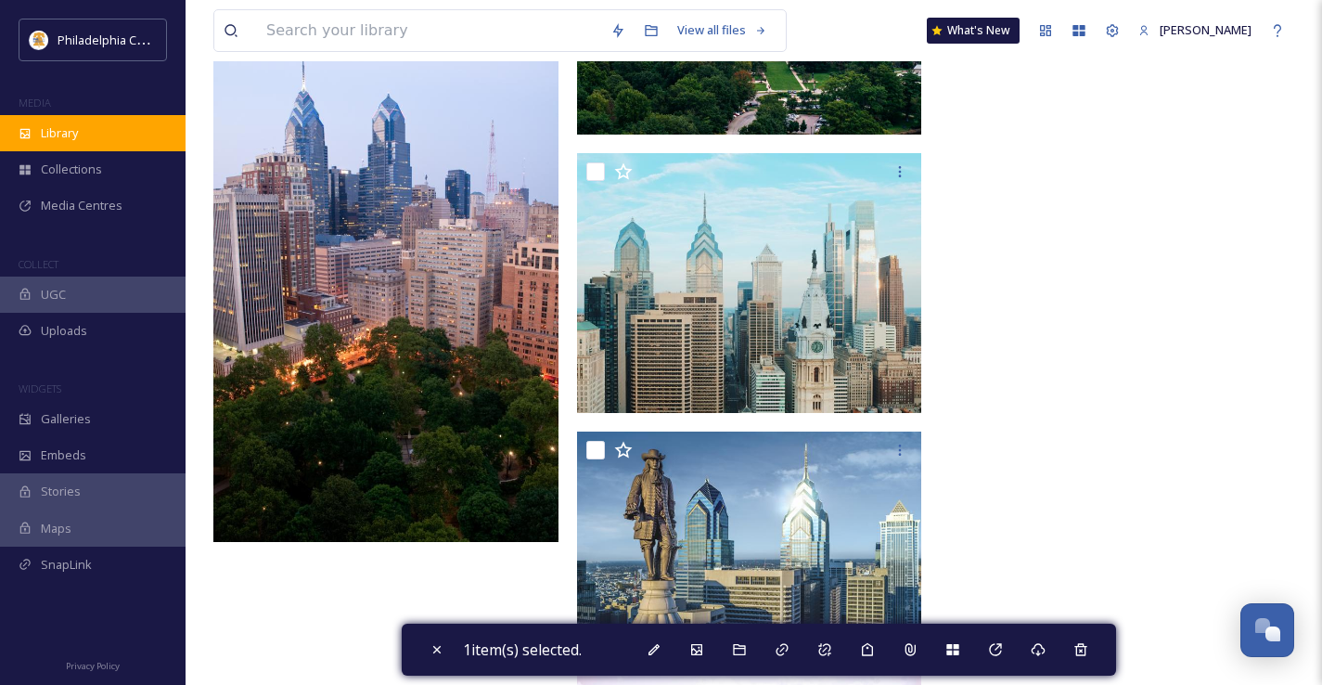
click at [65, 140] on span "Library" at bounding box center [59, 133] width 37 height 18
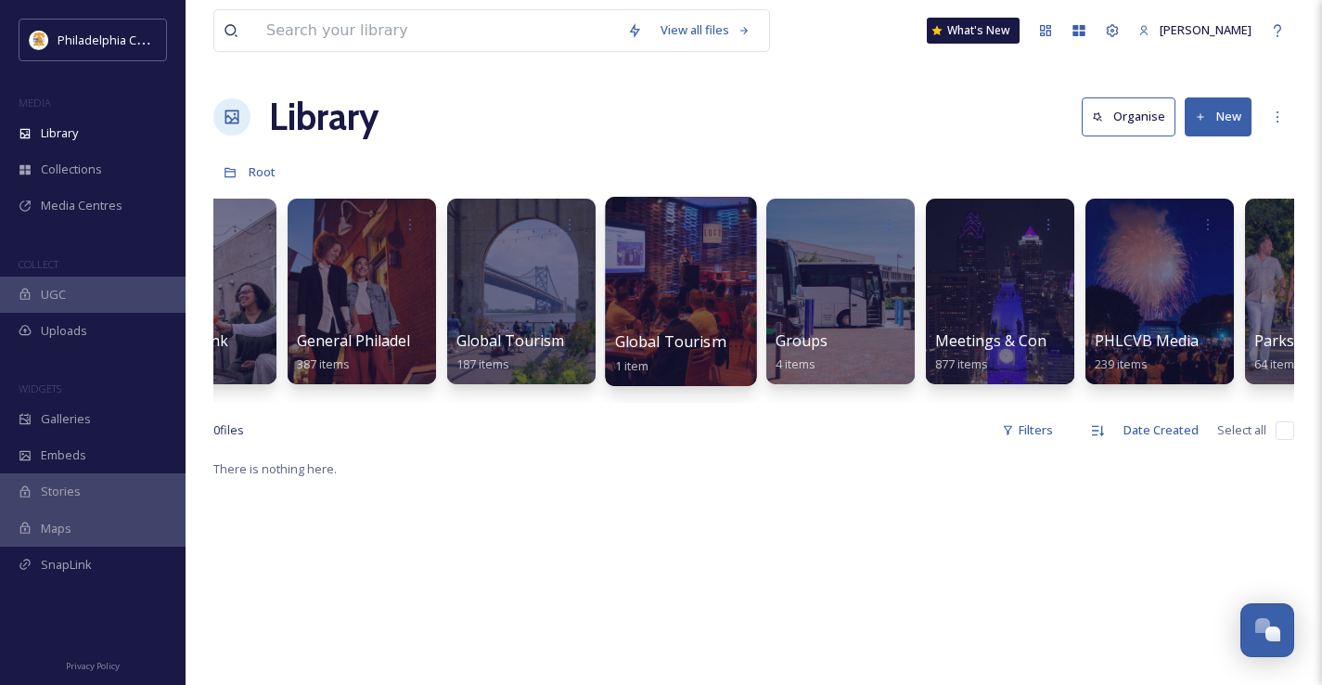
scroll to position [0, 1712]
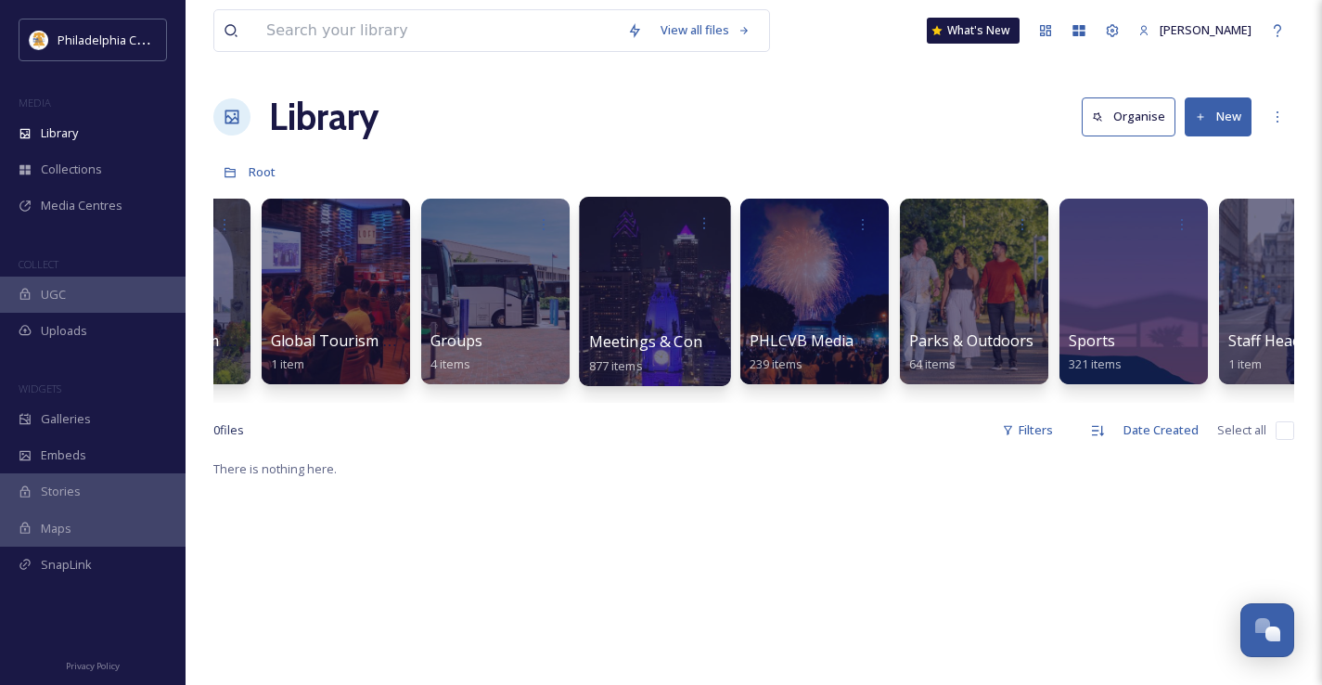
click at [676, 267] on div at bounding box center [654, 291] width 151 height 189
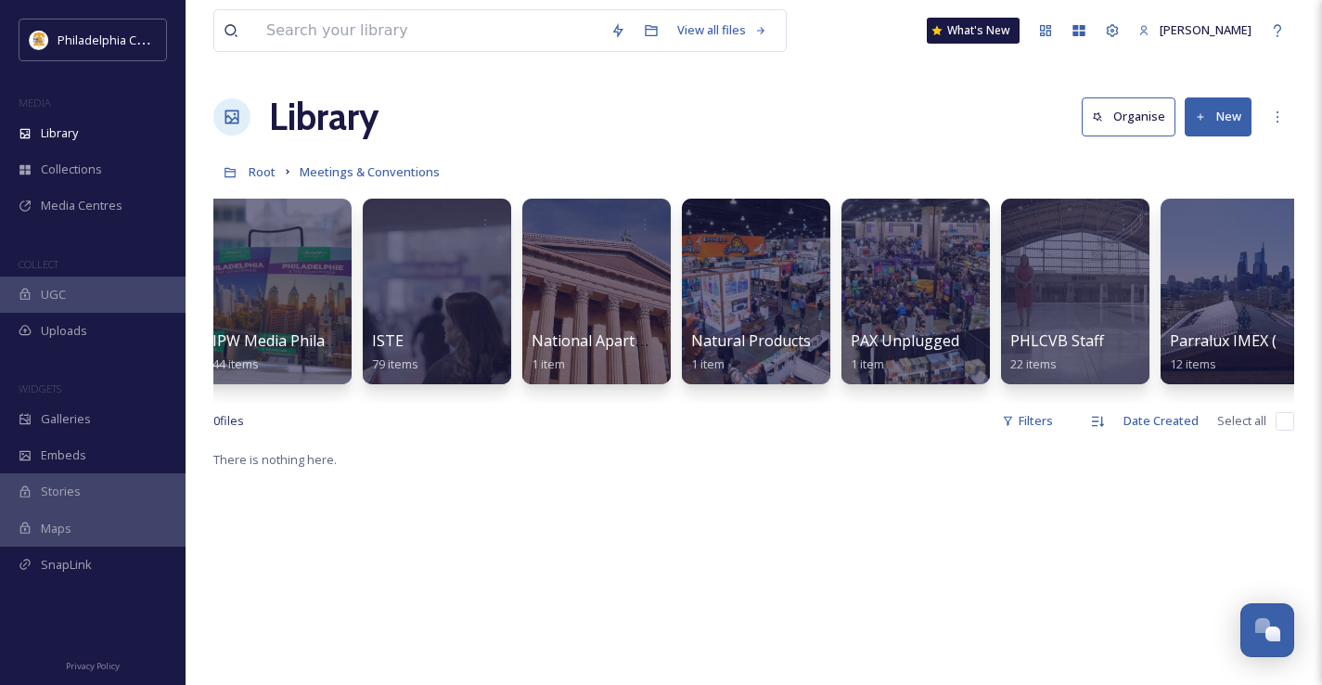
scroll to position [0, 1167]
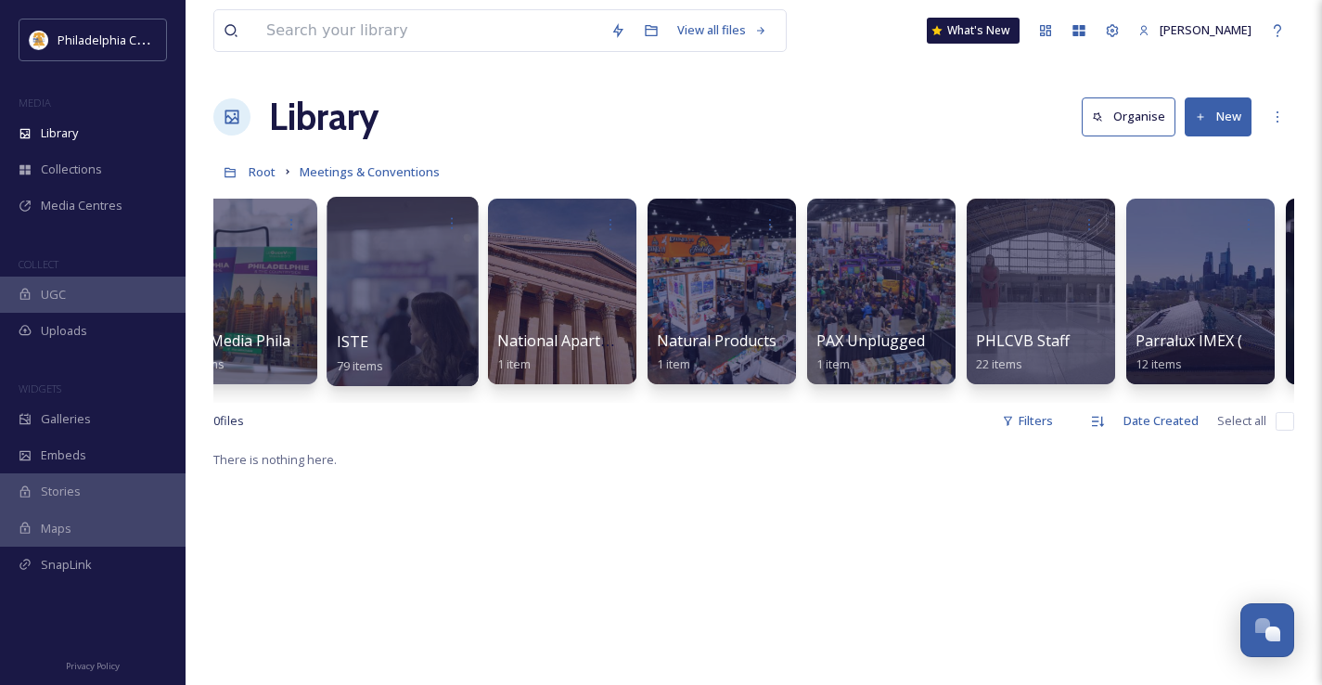
click at [413, 276] on div at bounding box center [402, 291] width 151 height 189
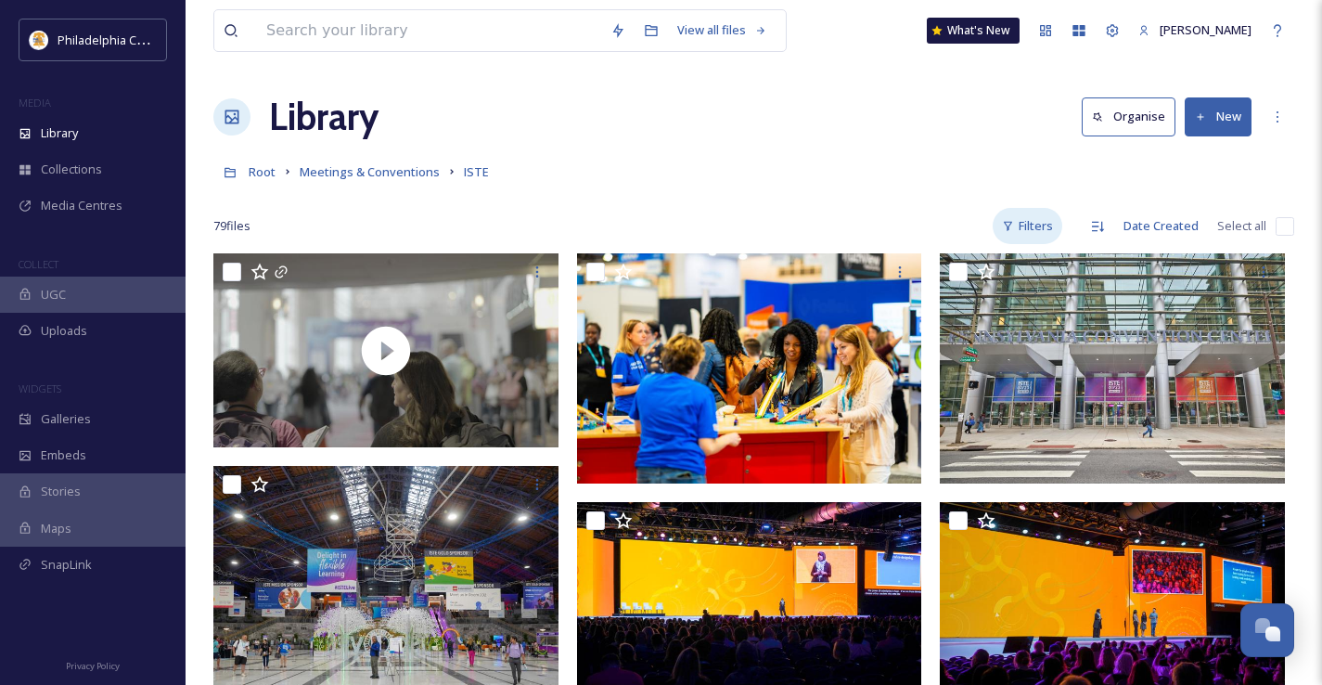
click at [1038, 232] on div "Filters" at bounding box center [1028, 226] width 70 height 36
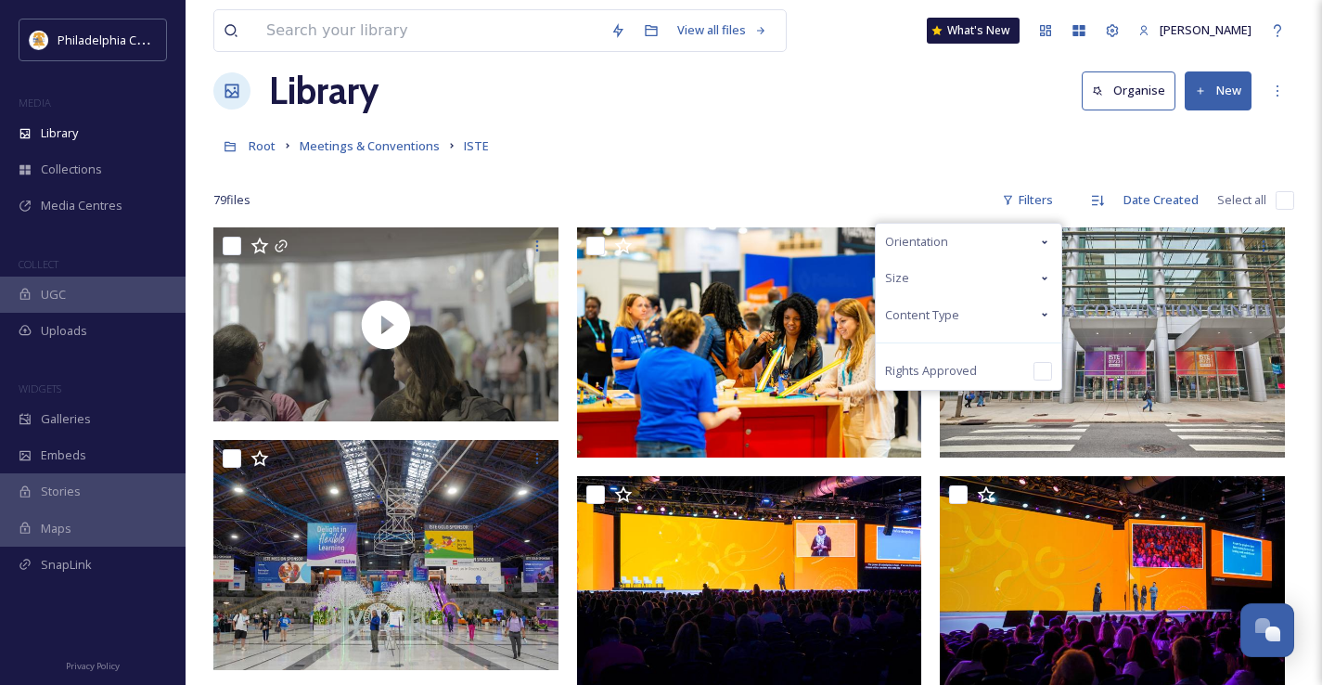
scroll to position [22, 0]
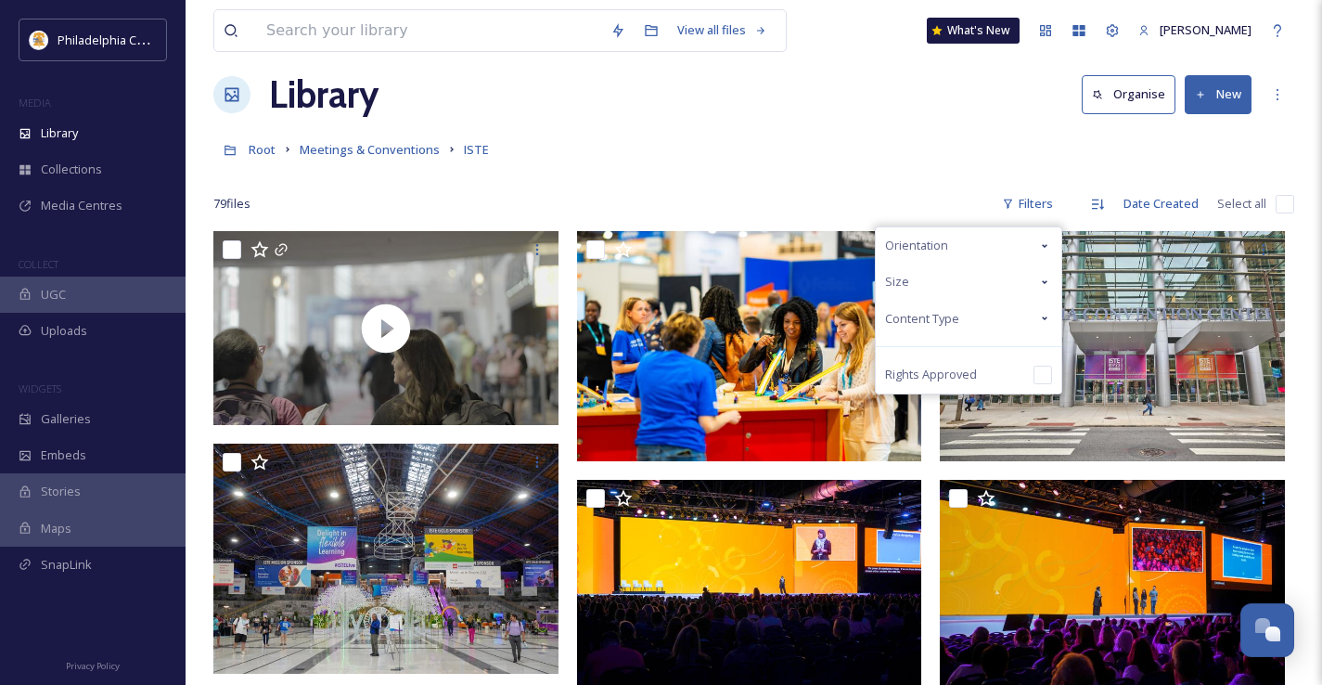
click at [955, 321] on span "Content Type" at bounding box center [922, 319] width 74 height 18
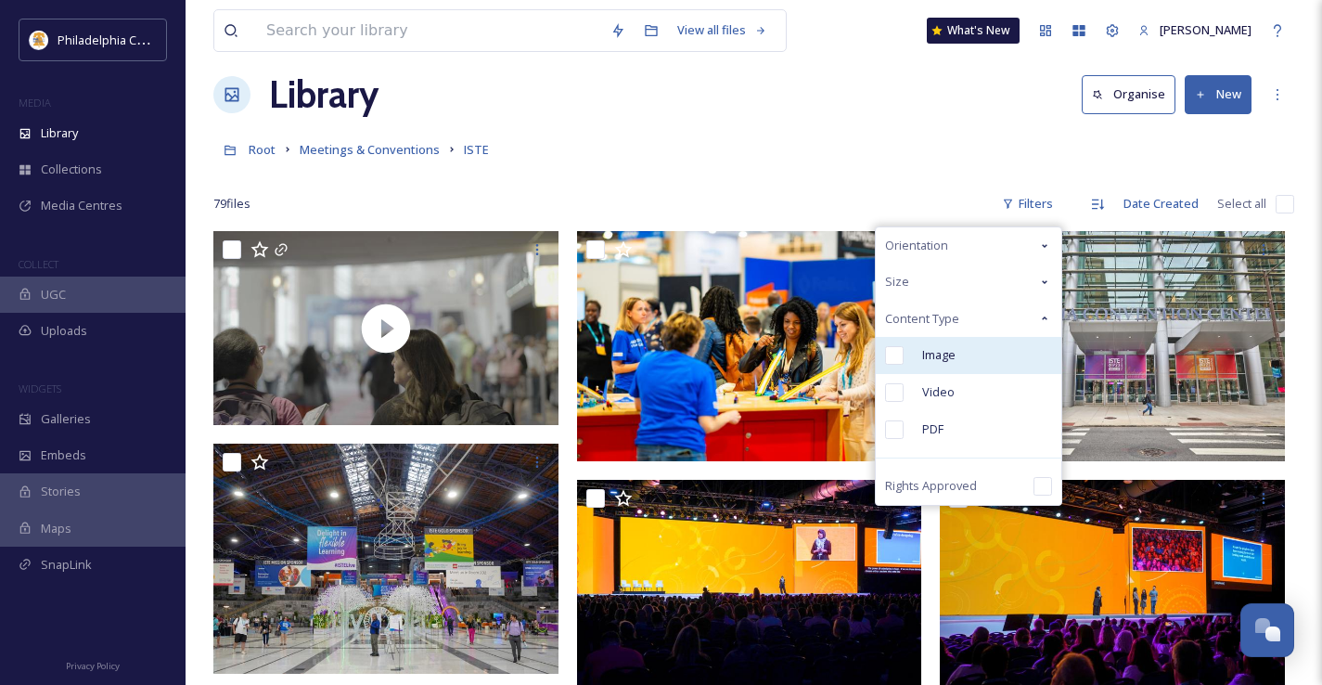
click at [949, 360] on span "Image" at bounding box center [938, 355] width 33 height 18
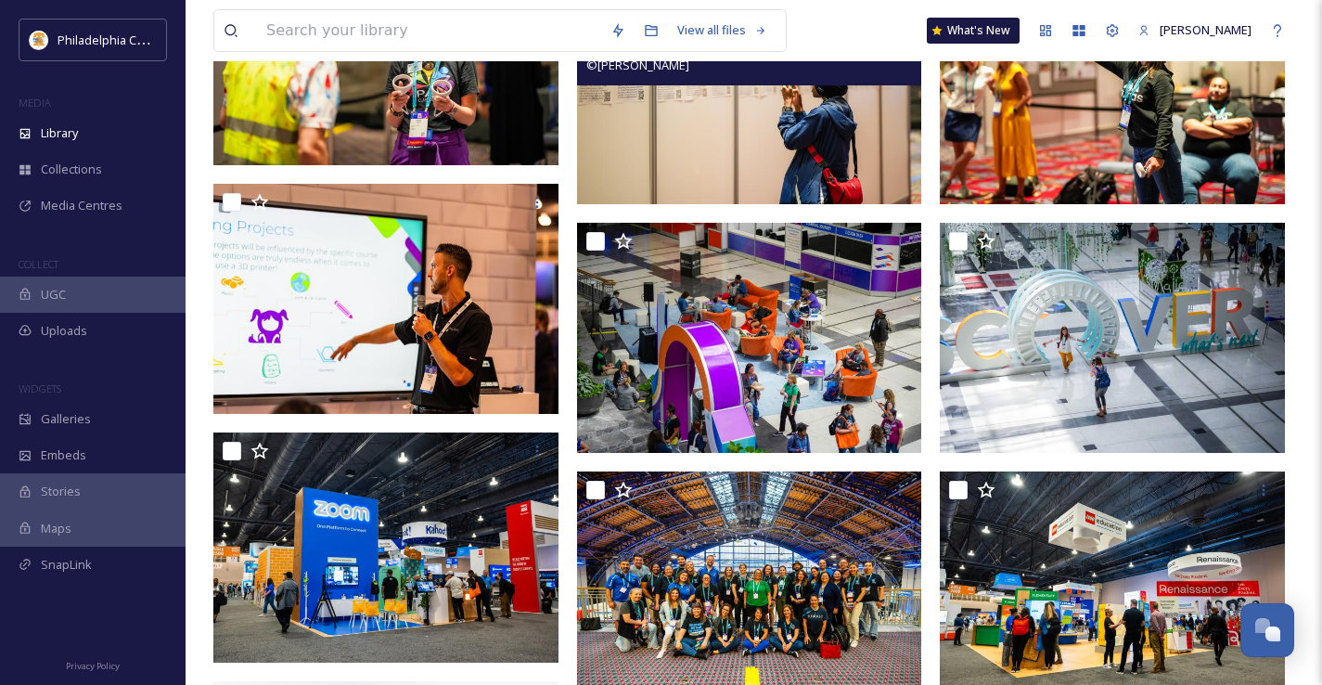
scroll to position [3445, 0]
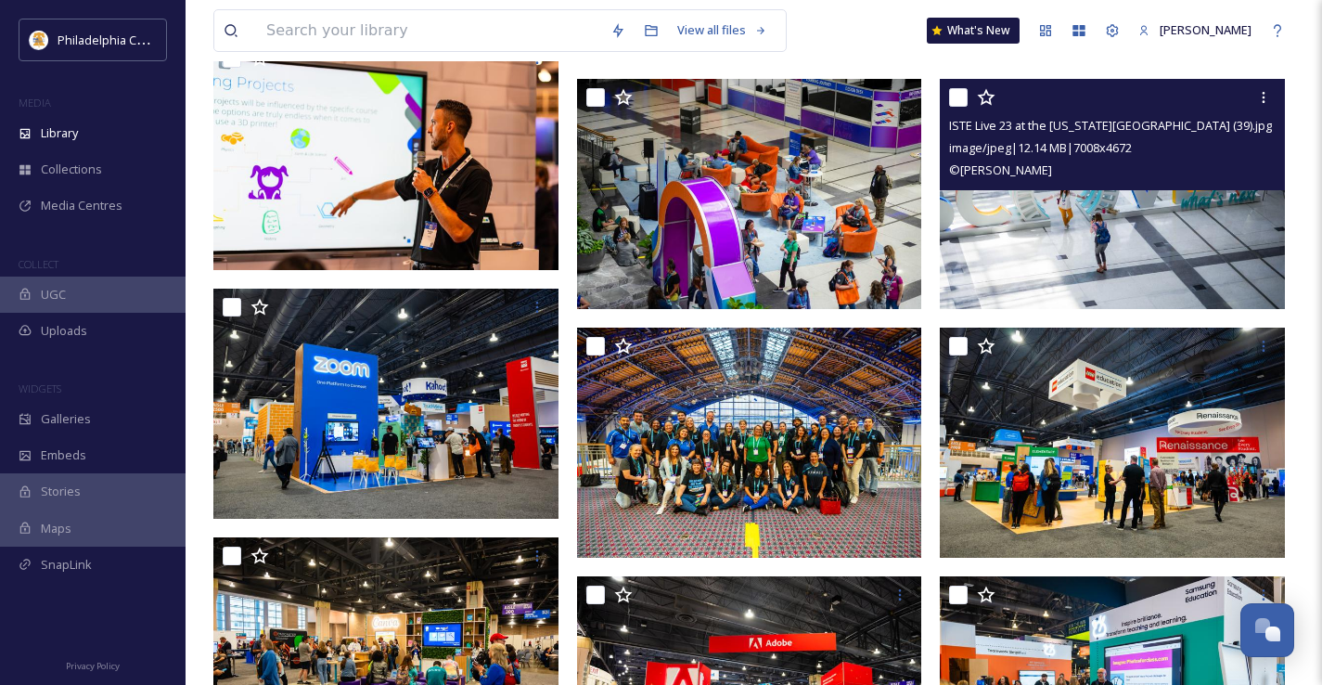
click at [968, 100] on div at bounding box center [1114, 97] width 331 height 33
click at [954, 96] on input "checkbox" at bounding box center [958, 97] width 19 height 19
checkbox input "true"
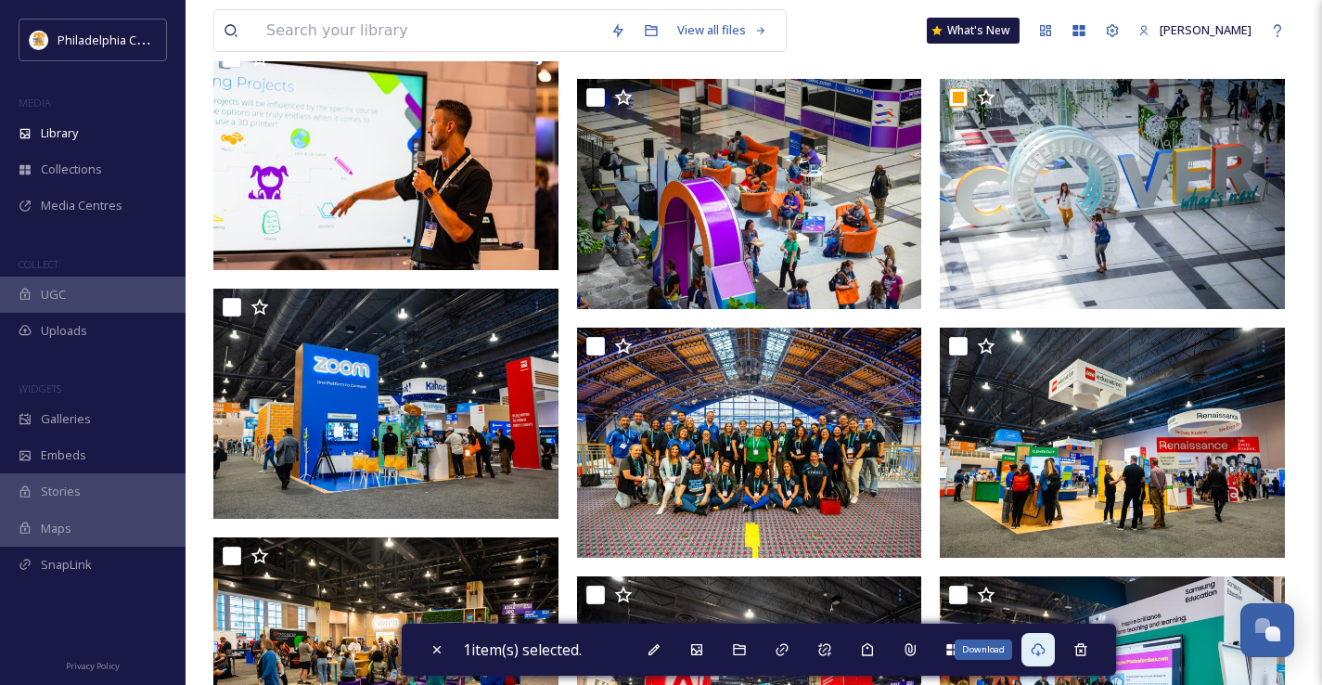
click at [1045, 648] on icon at bounding box center [1038, 649] width 14 height 13
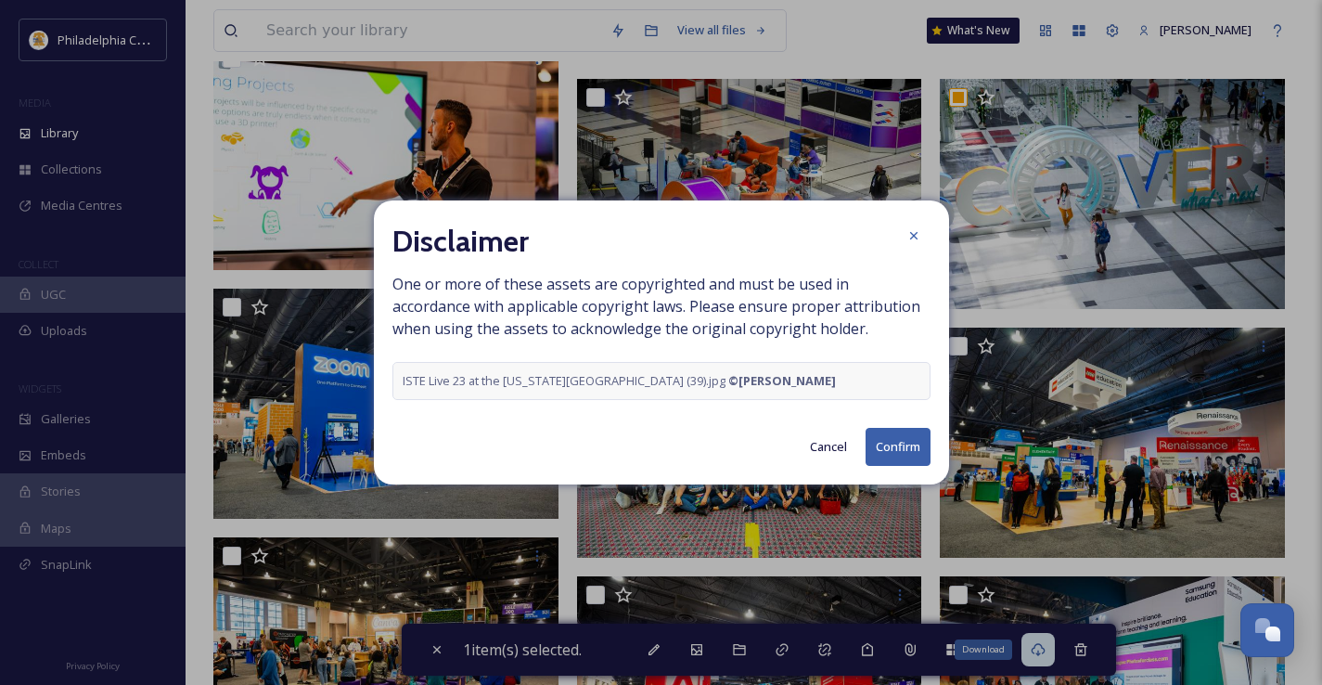
click at [886, 443] on button "Confirm" at bounding box center [898, 447] width 65 height 38
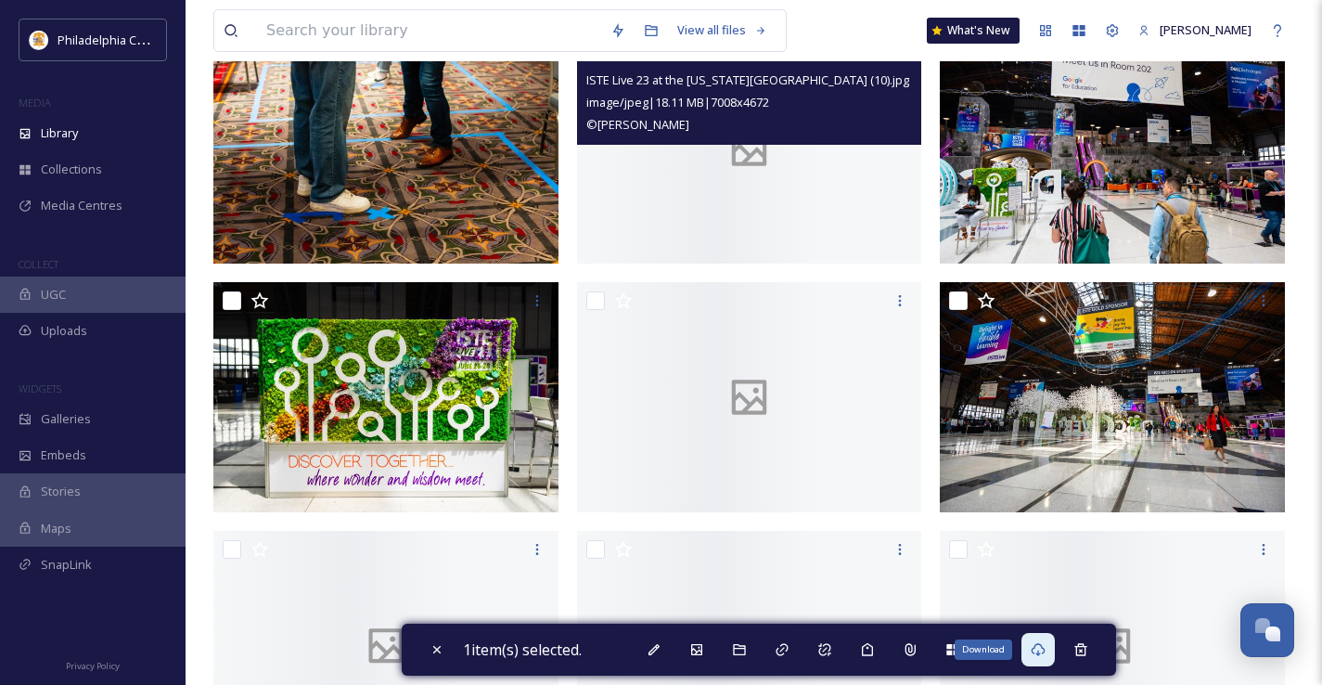
scroll to position [6009, 0]
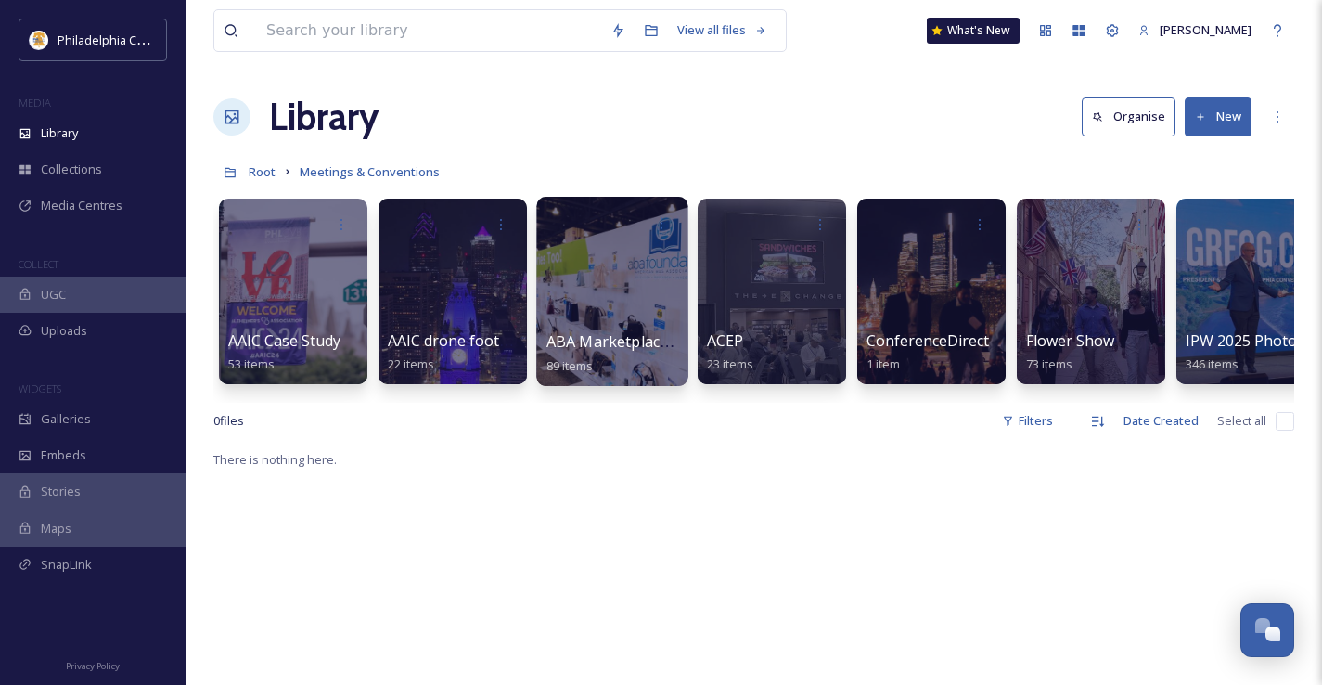
click at [603, 277] on div at bounding box center [611, 291] width 151 height 189
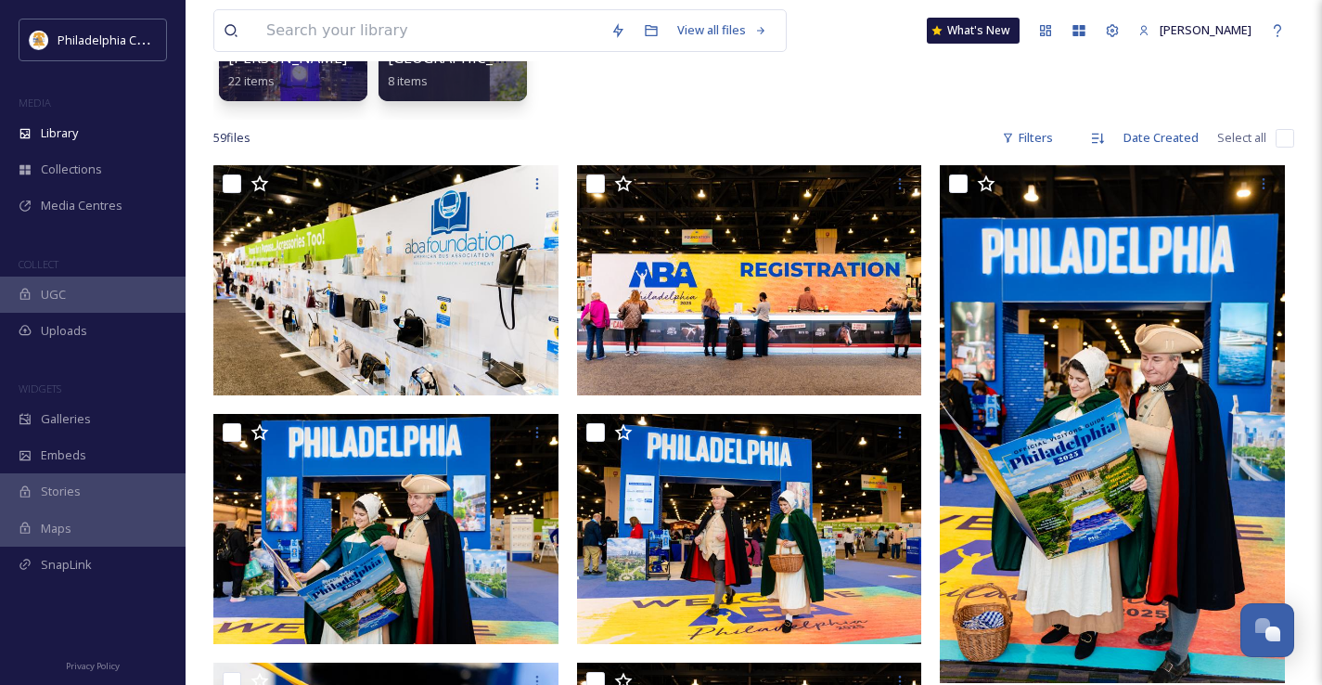
scroll to position [321, 0]
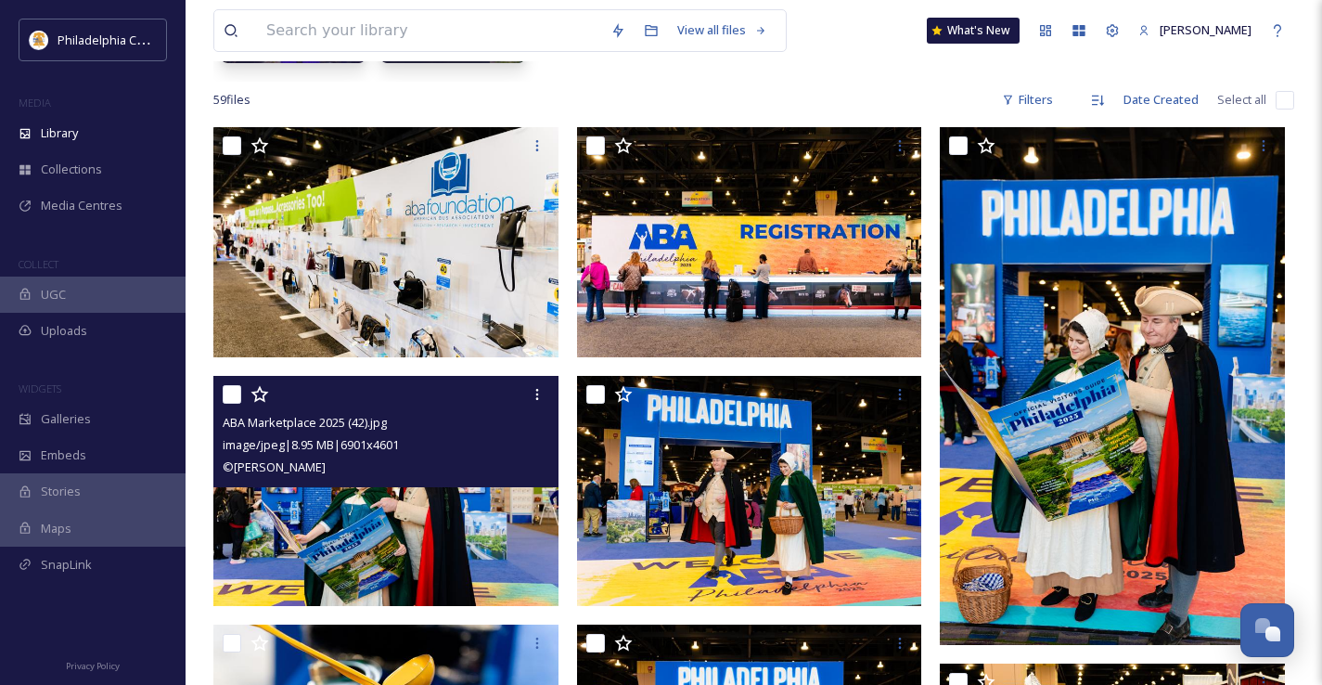
click at [236, 394] on input "checkbox" at bounding box center [232, 394] width 19 height 19
checkbox input "true"
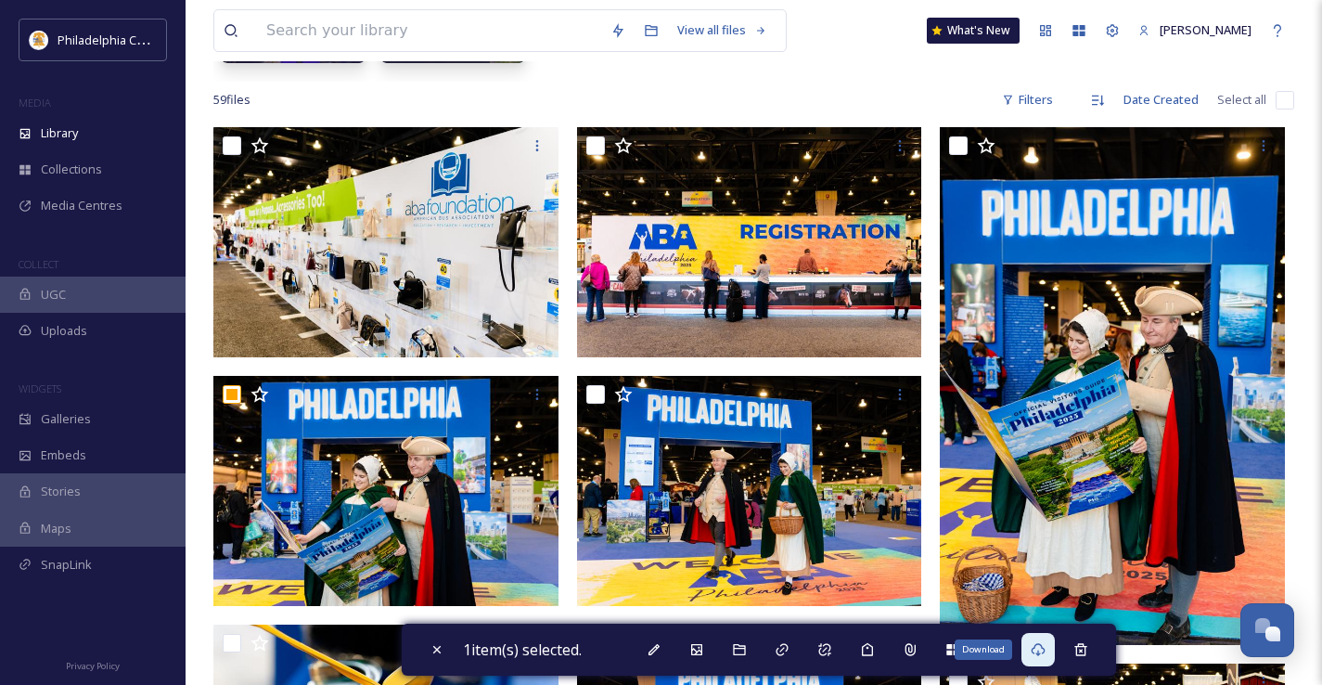
click at [1053, 653] on div "Download" at bounding box center [1037, 649] width 33 height 33
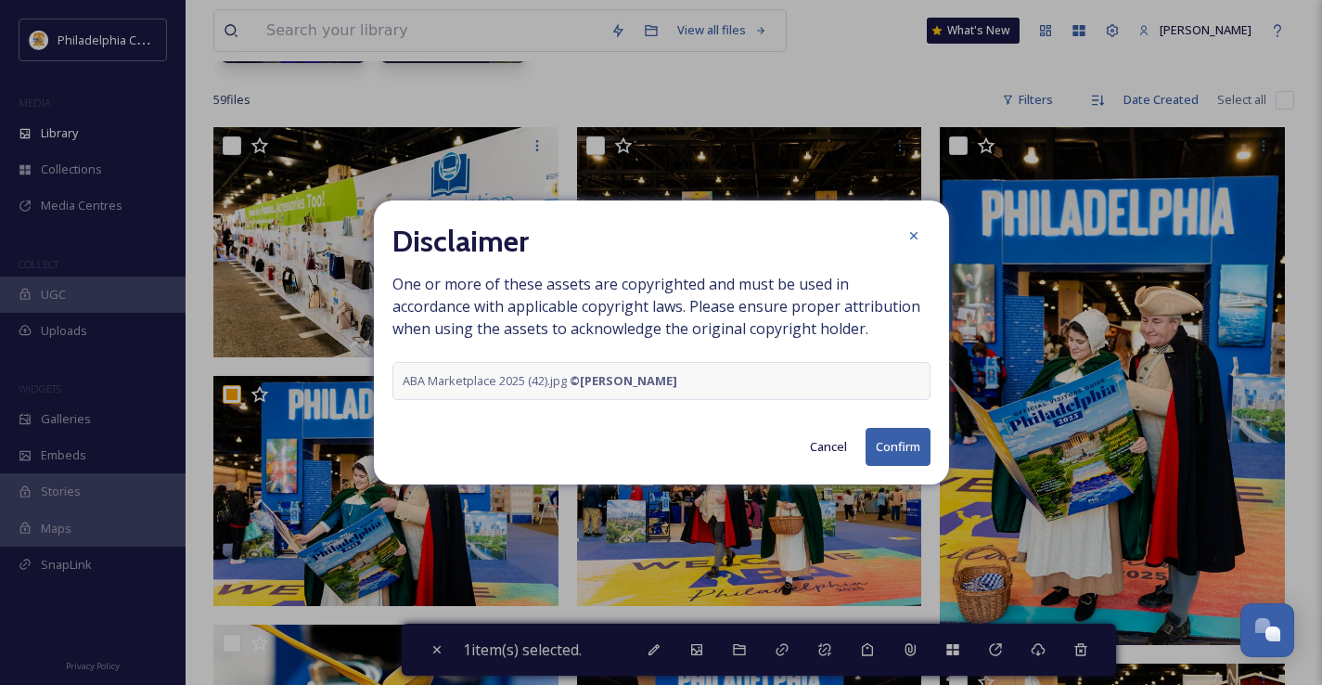
click at [882, 437] on button "Confirm" at bounding box center [898, 447] width 65 height 38
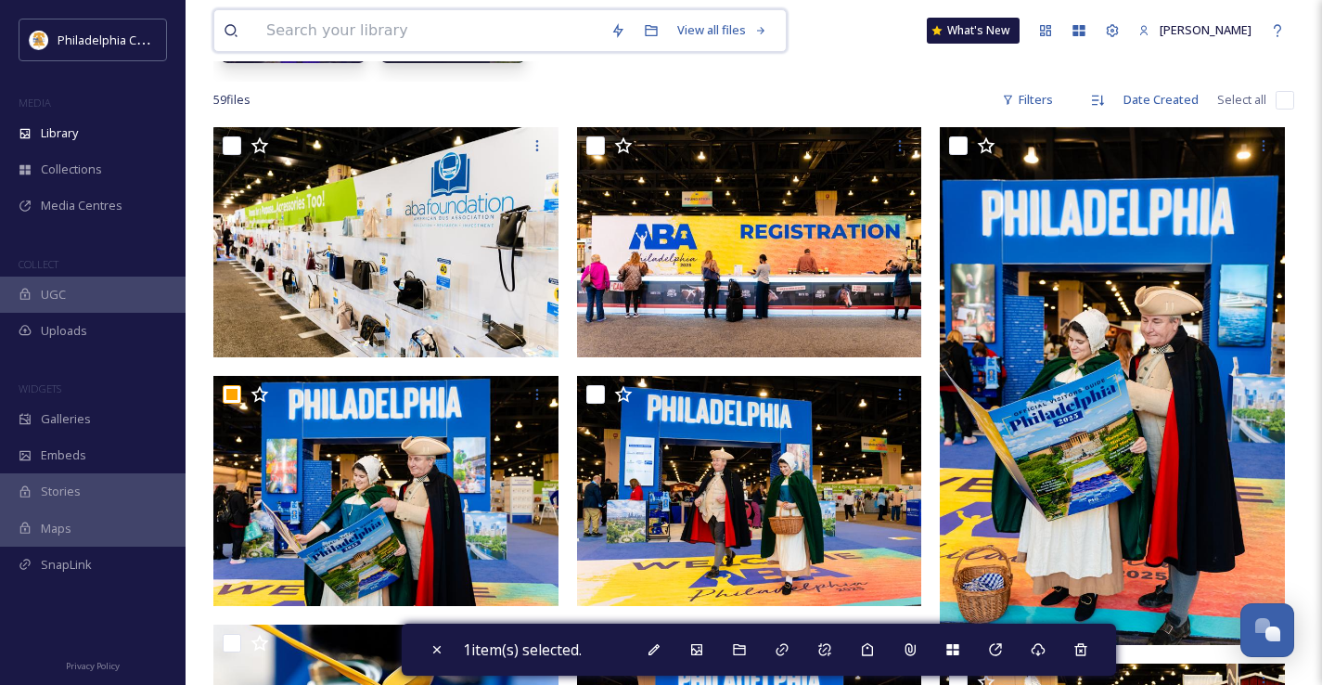
click at [468, 29] on input at bounding box center [429, 30] width 344 height 41
